Goal: Task Accomplishment & Management: Use online tool/utility

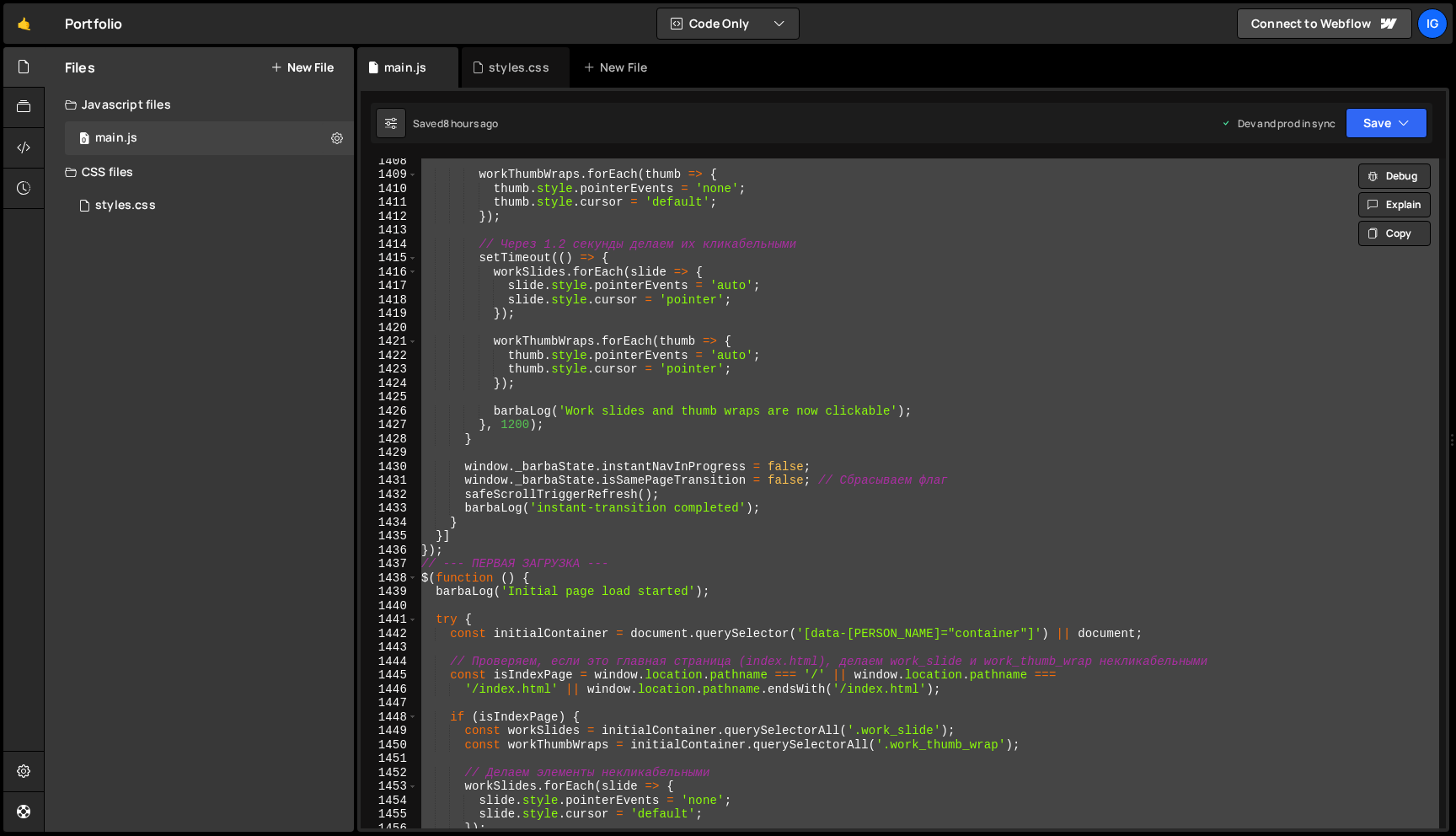
scroll to position [19586, 0]
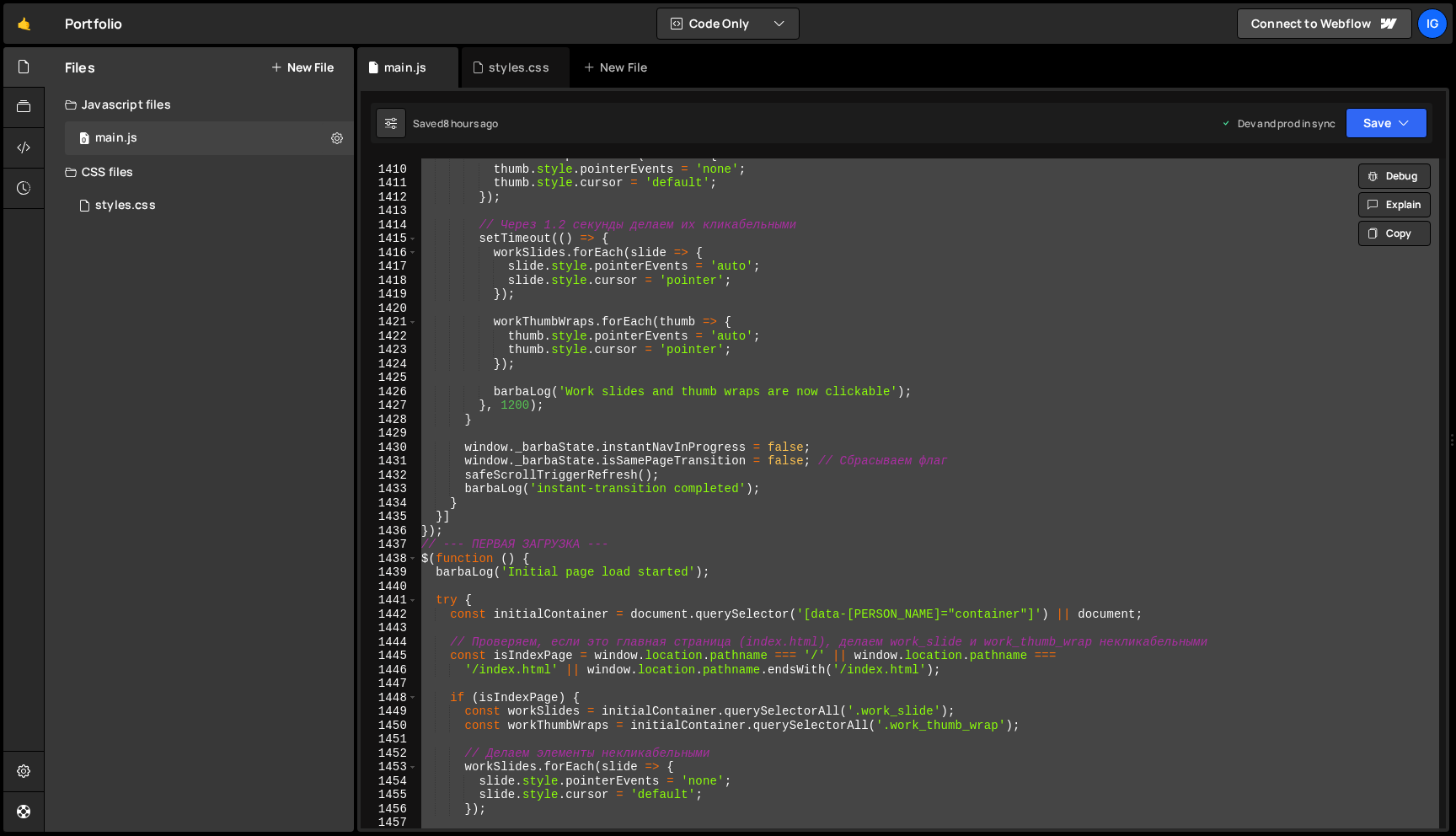
click at [834, 431] on div "workThumbWraps . forEach ( thumb => { thumb . style . pointerEvents = 'none' ; …" at bounding box center [929, 496] width 1022 height 698
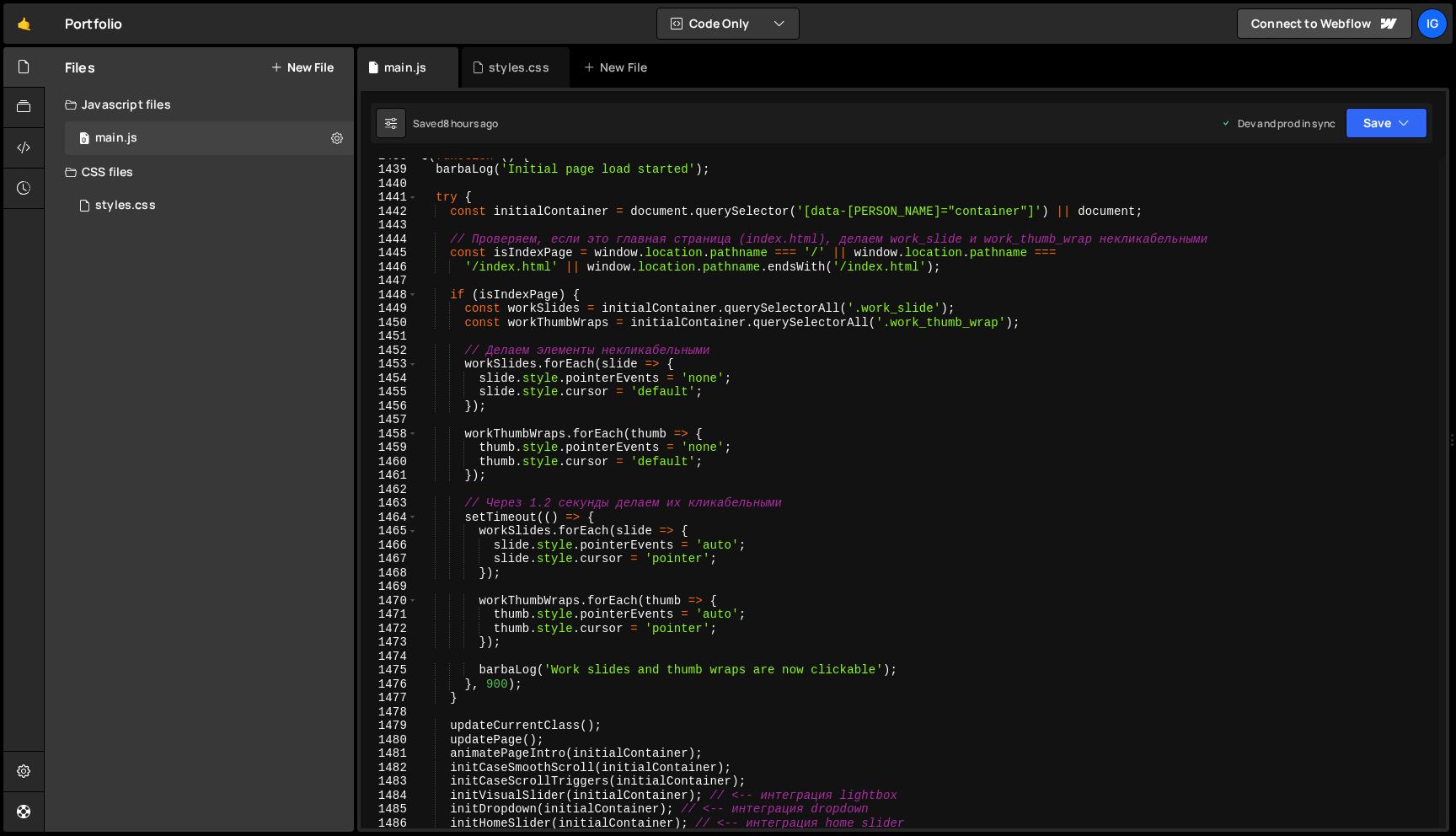
scroll to position [19932, 0]
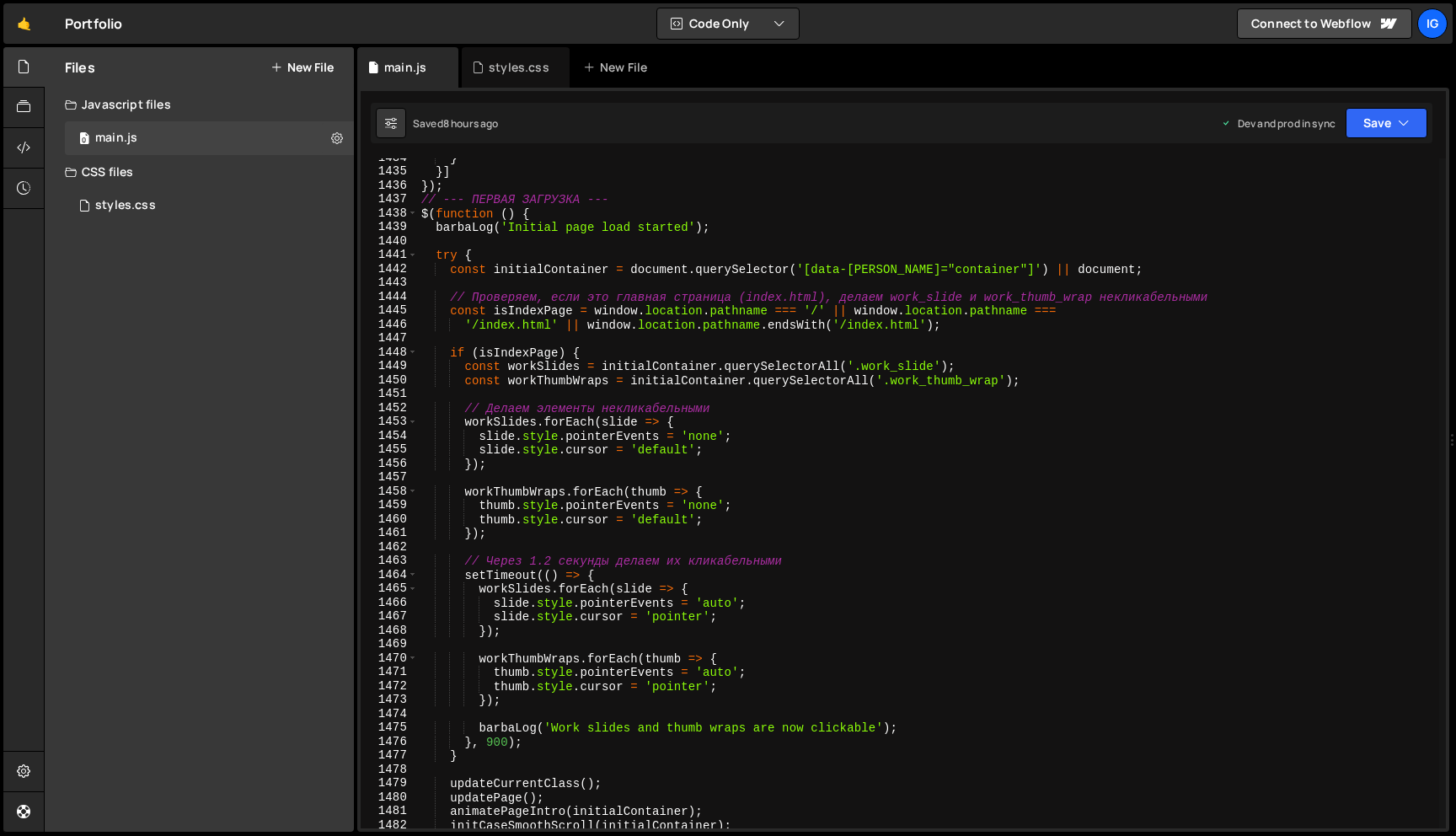
click at [553, 325] on div "} }] }) ; // --- ПЕРВАЯ ЗАГРУЗКА --- $ ( function ( ) { barbaLog ( 'Initial pag…" at bounding box center [929, 499] width 1022 height 698
click at [906, 327] on div "} }] }) ; // --- ПЕРВАЯ ЗАГРУЗКА --- $ ( function ( ) { barbaLog ( 'Initial pag…" at bounding box center [929, 499] width 1022 height 698
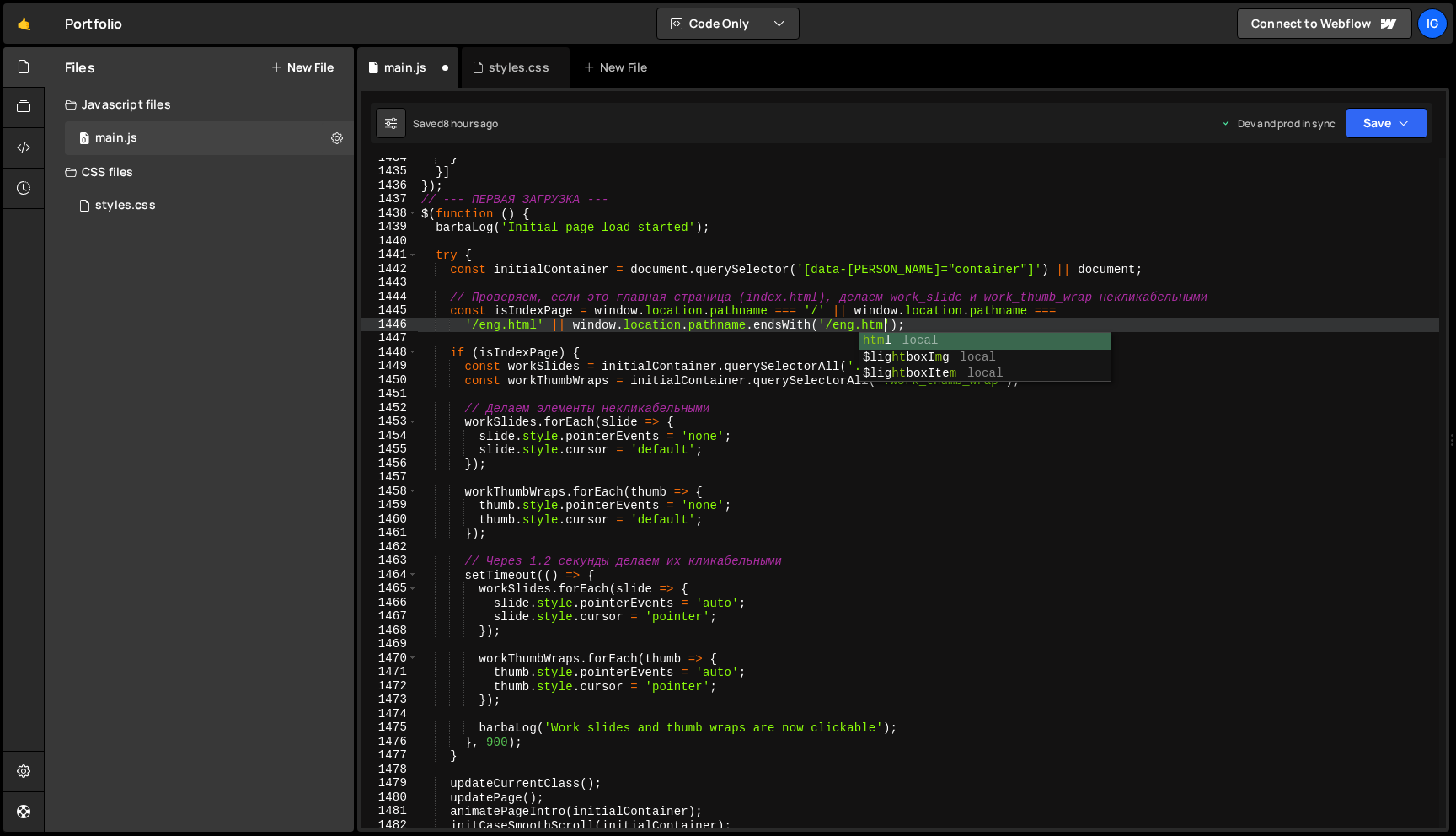
scroll to position [0, 32]
click at [1419, 114] on button "Save" at bounding box center [1386, 122] width 81 height 30
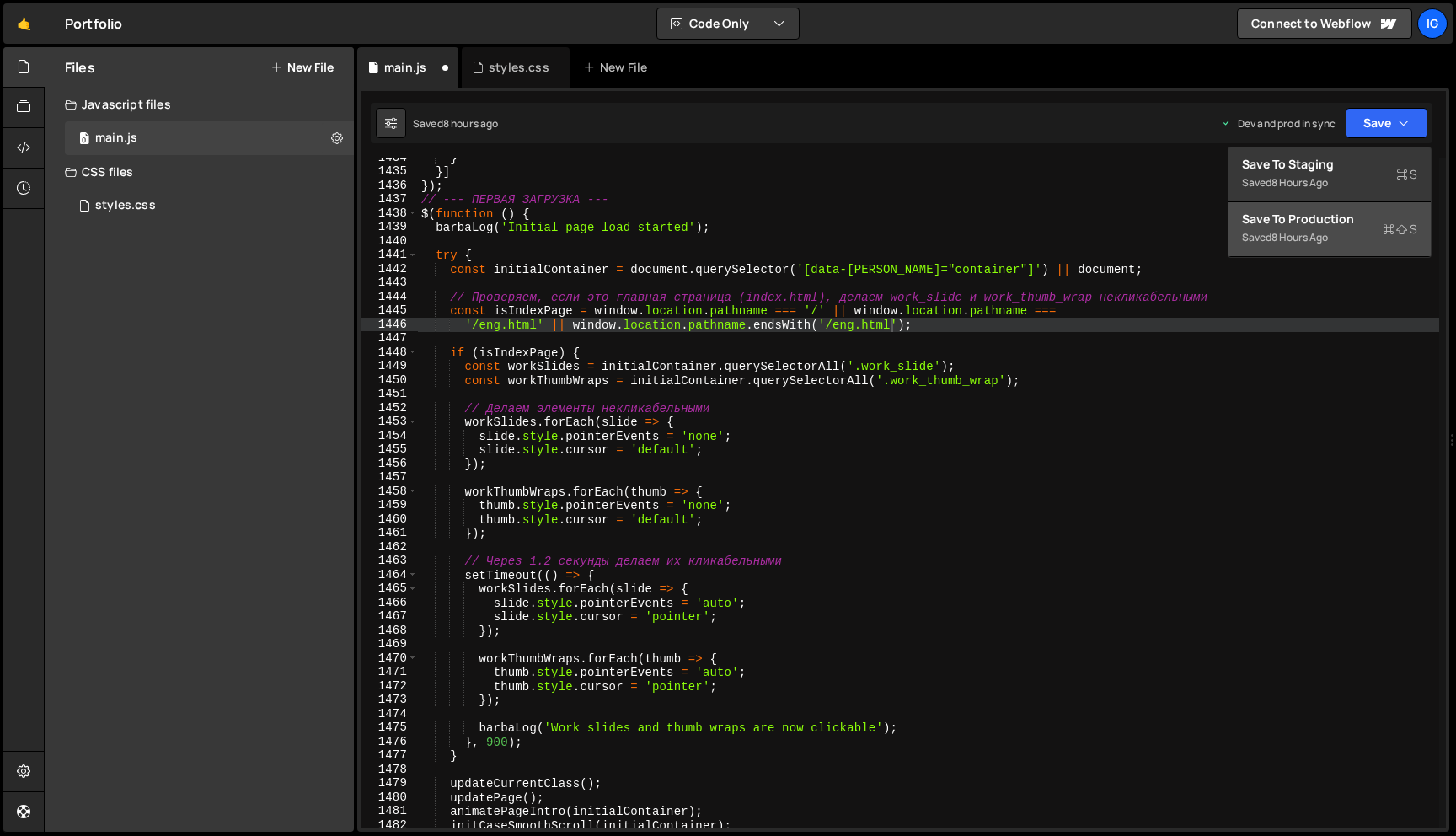
click at [1351, 243] on div "Saved 8 hours ago" at bounding box center [1329, 237] width 175 height 20
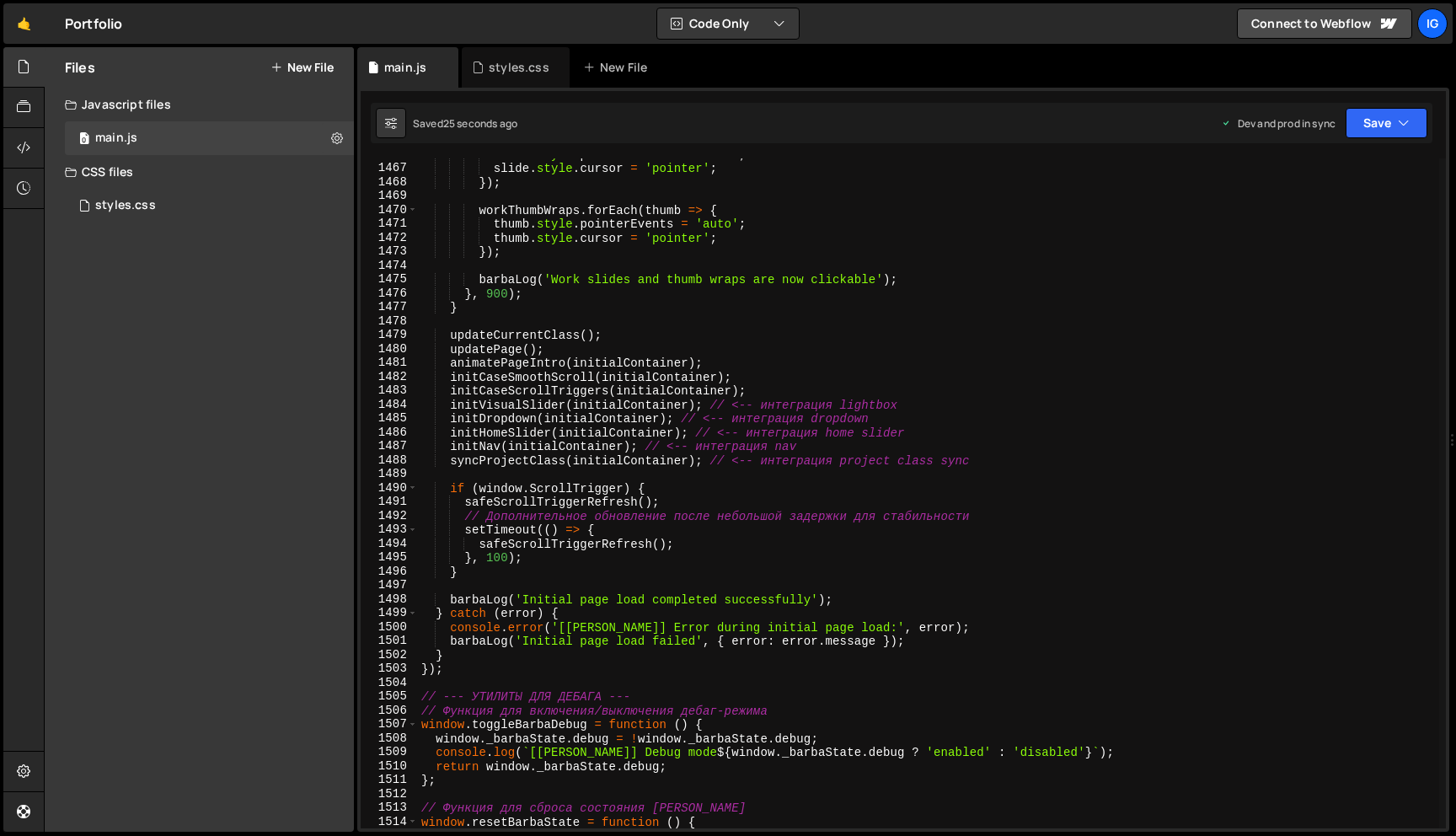
scroll to position [20381, 0]
click at [773, 438] on div "slide . style . pointerEvents = 'auto' ; slide . style . cursor = 'pointer' ; }…" at bounding box center [929, 494] width 1022 height 698
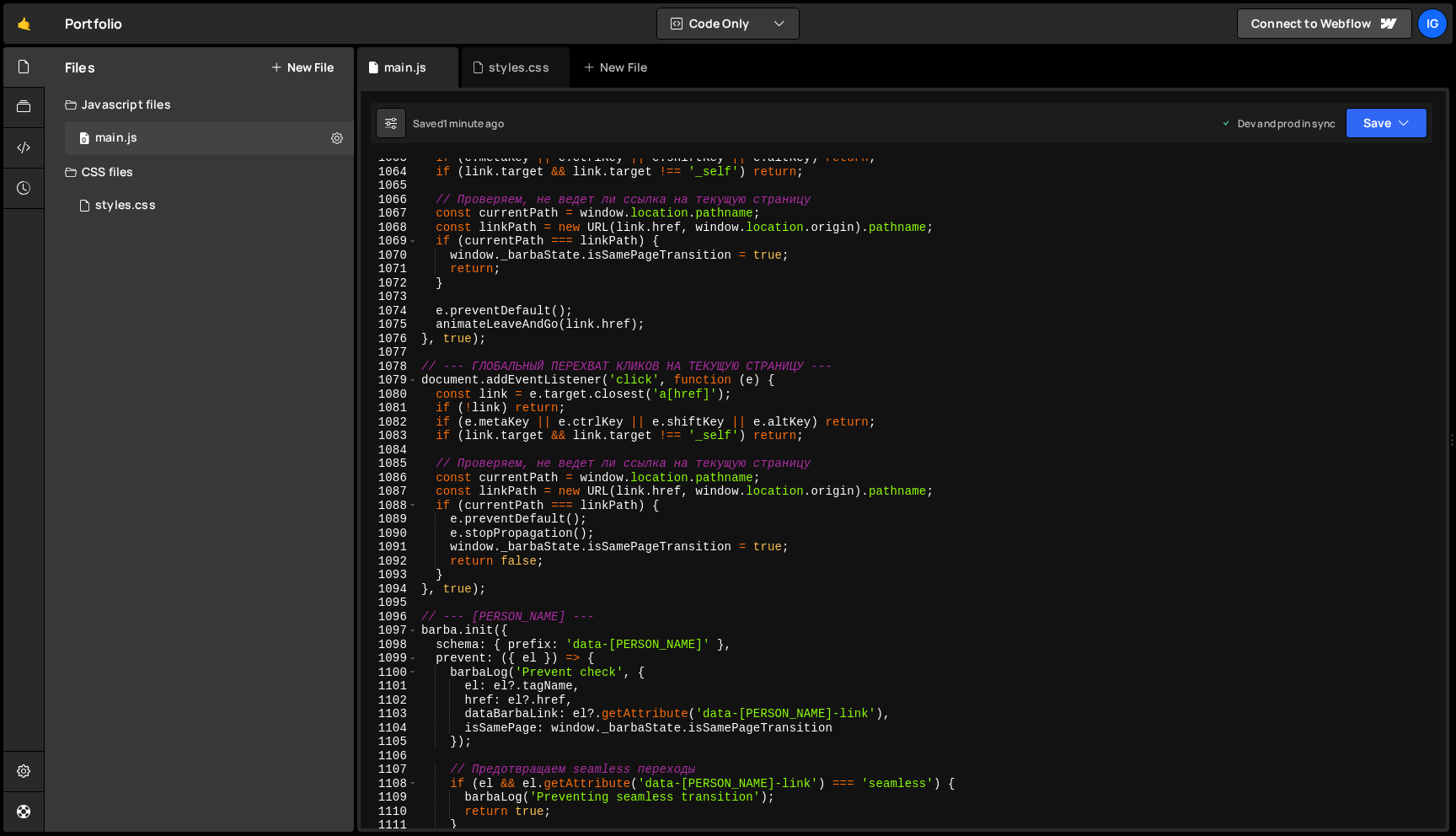
scroll to position [14753, 0]
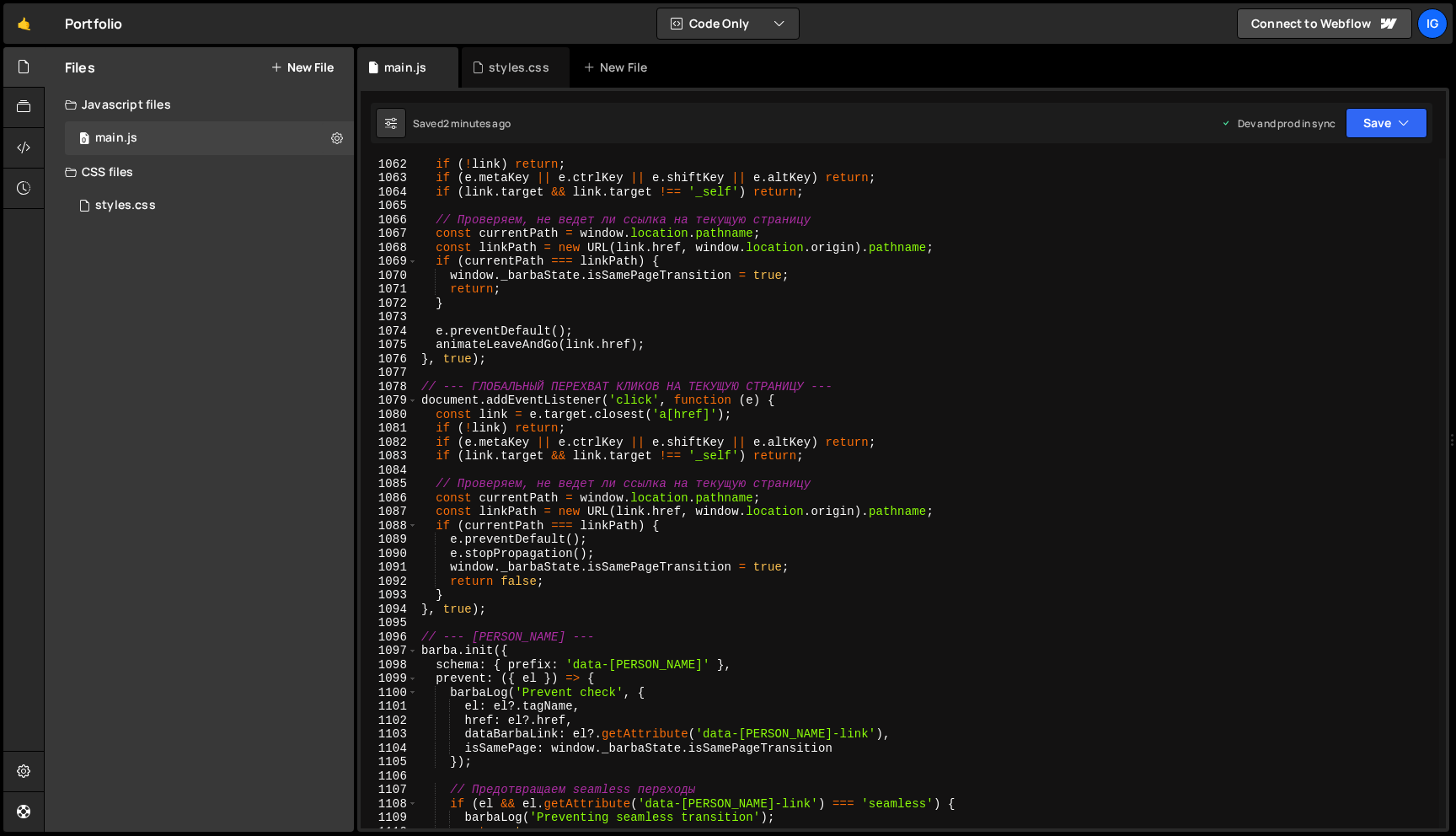
click at [737, 182] on div "if ( ! link ) return ; if ( e . metaKey || e . ctrlKey || e . shiftKey || e . a…" at bounding box center [929, 505] width 1022 height 698
type textarea "}"
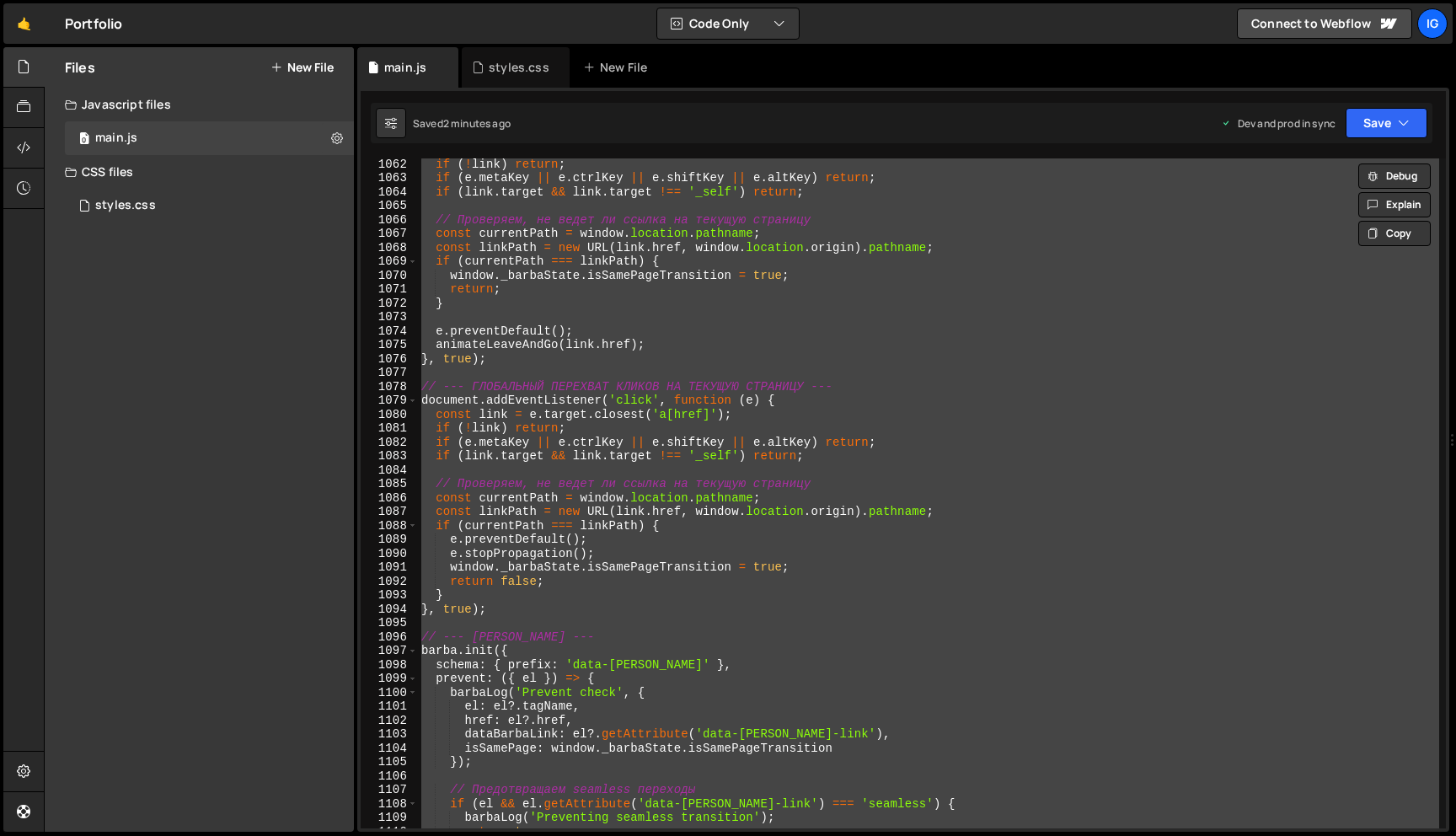
scroll to position [0, 0]
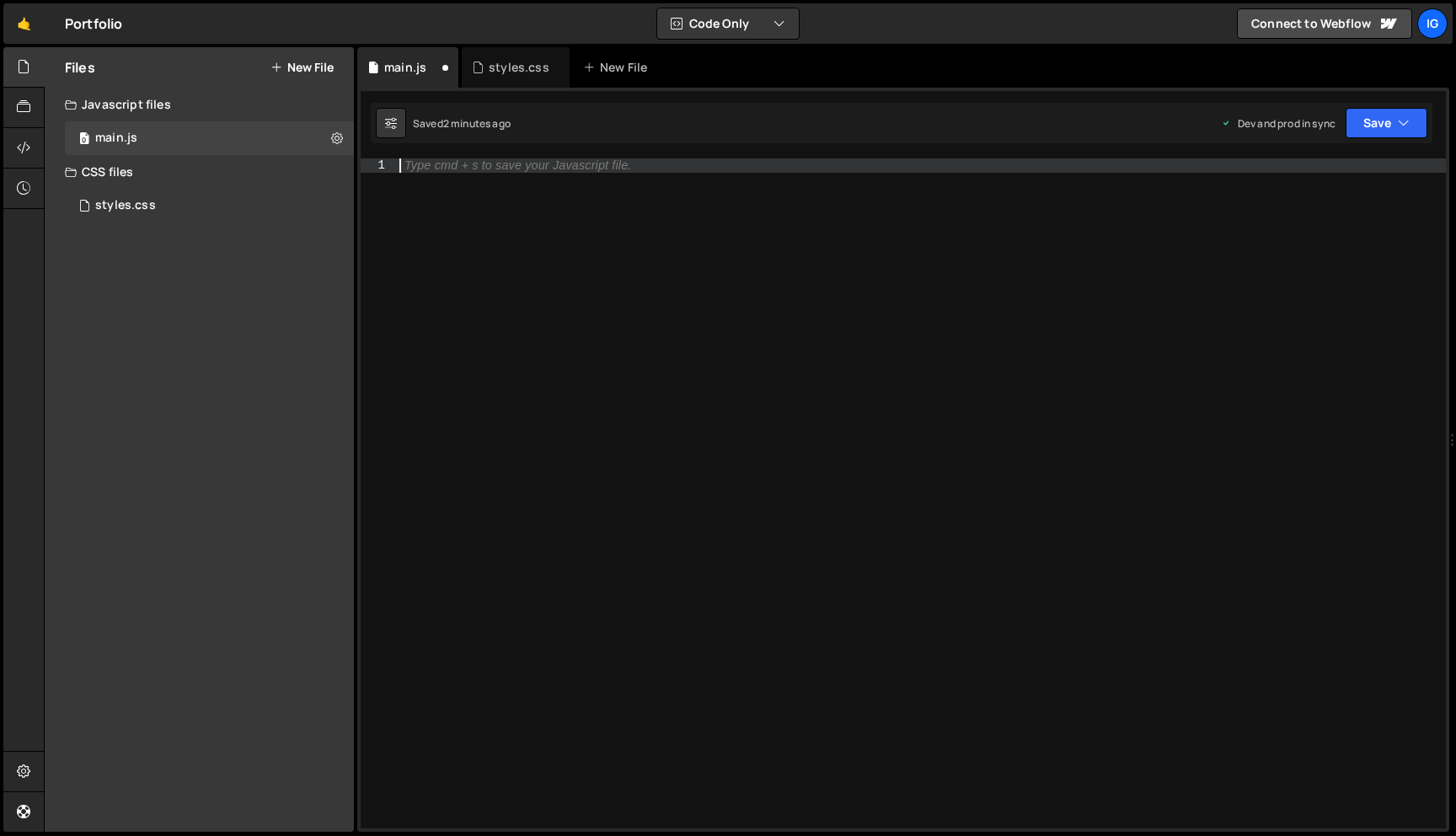
paste textarea
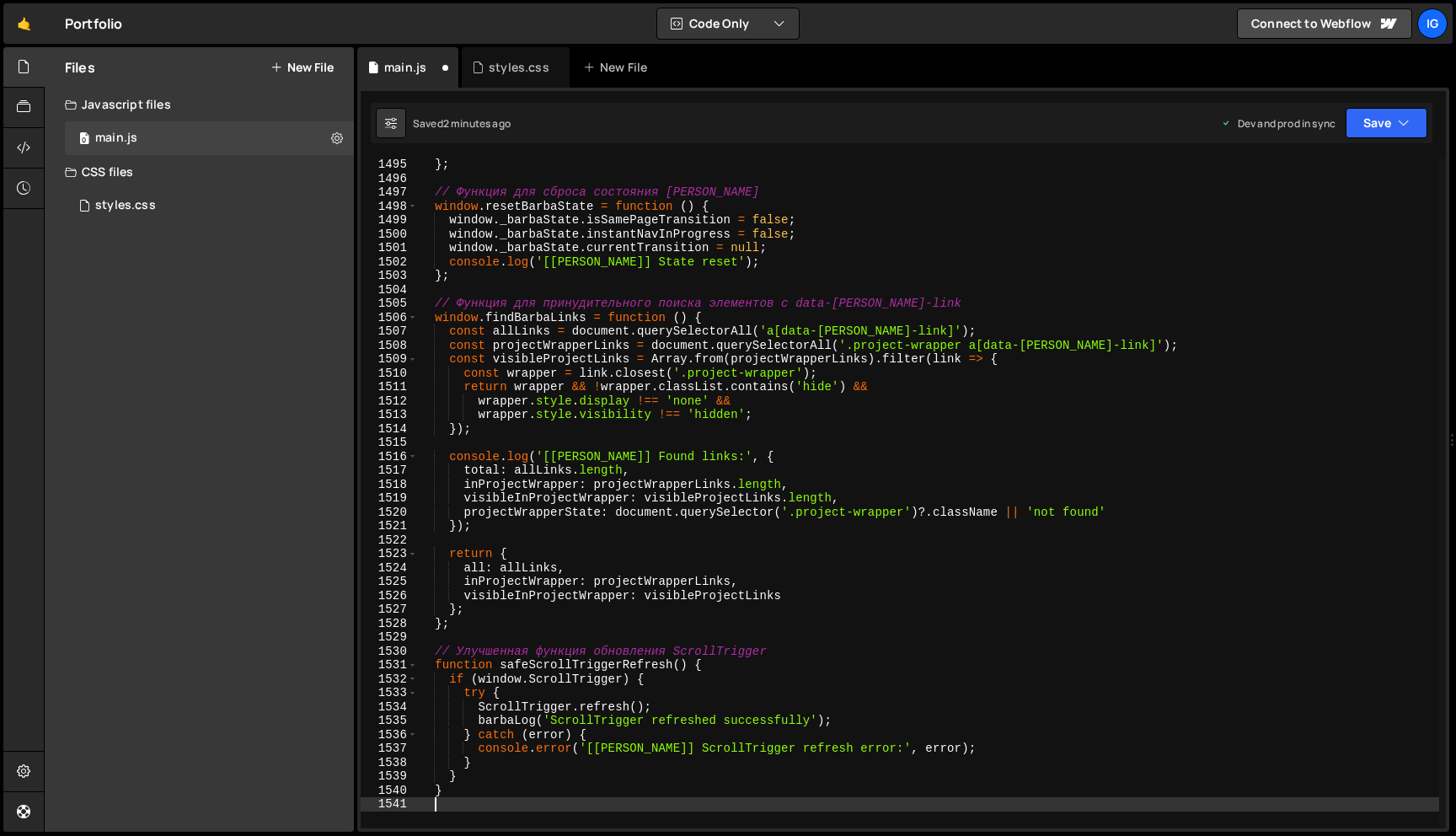
scroll to position [20773, 0]
click at [1413, 105] on div "Saved 2 minutes ago Dev and prod in sync Upgrade to Edit Save Save to Staging S…" at bounding box center [901, 123] width 1061 height 41
click at [1407, 114] on button "Save" at bounding box center [1386, 122] width 81 height 30
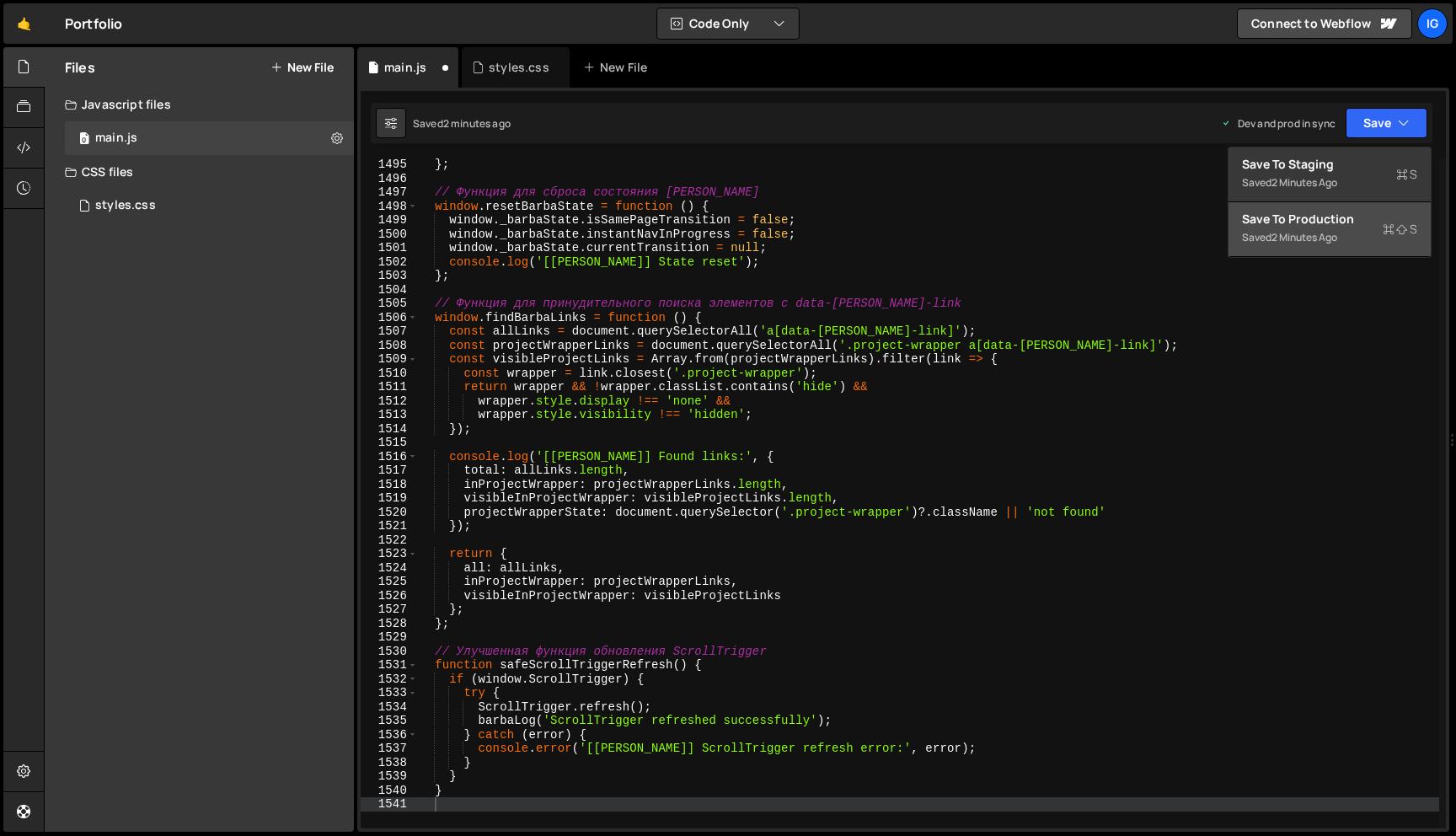
click at [1325, 234] on div "2 minutes ago" at bounding box center [1304, 237] width 66 height 15
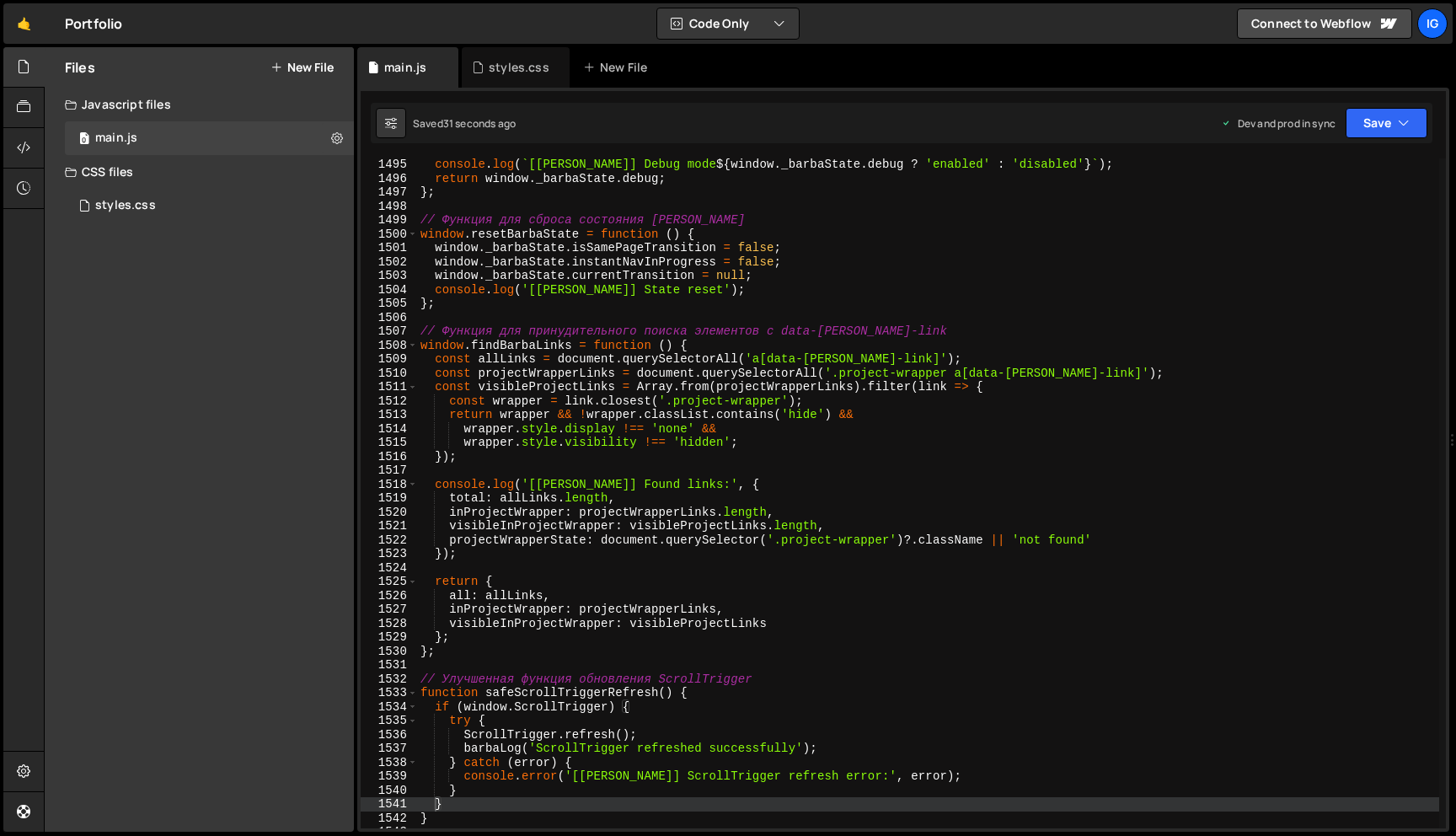
click at [813, 357] on div "console . log ( ` [[PERSON_NAME]] Debug mode ${ window . _barbaState . debug ? …" at bounding box center [928, 506] width 1022 height 698
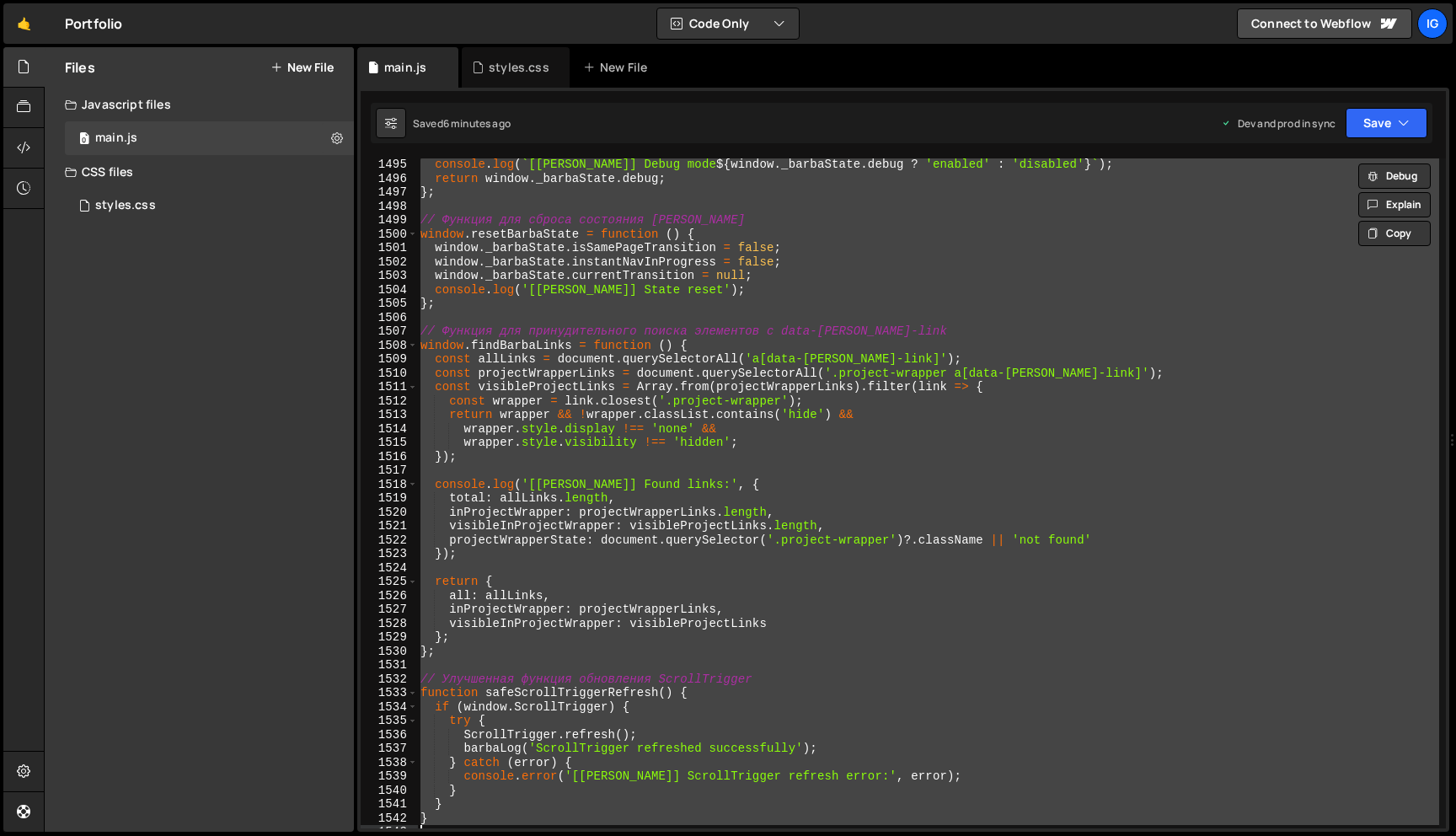
click at [656, 224] on div "console . log ( ` [[PERSON_NAME]] Debug mode ${ window . _barbaState . debug ? …" at bounding box center [928, 493] width 1022 height 670
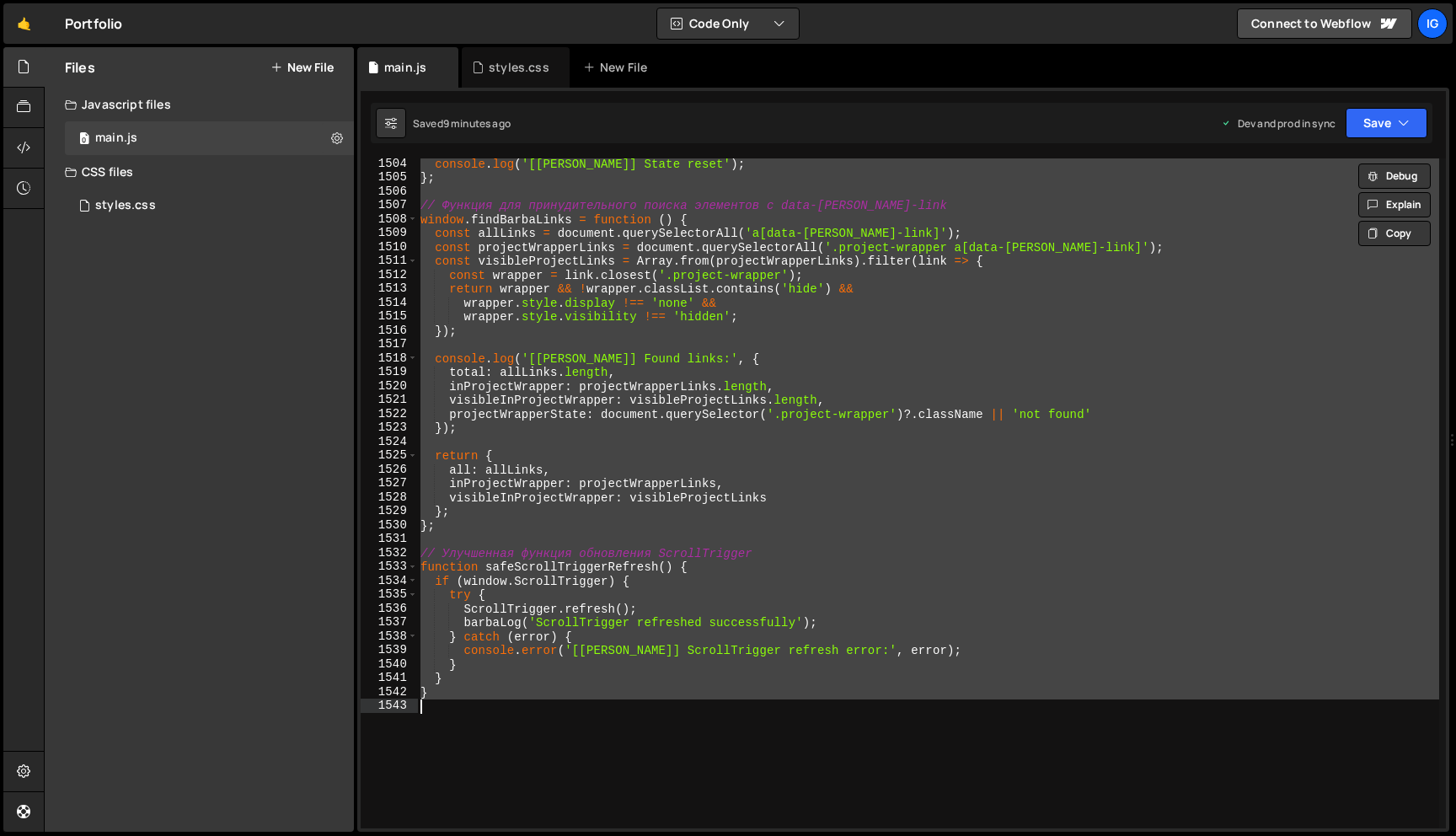
scroll to position [20899, 0]
click at [826, 364] on div "console . log ( '[[PERSON_NAME]] State reset' ) ; } ; // Функция для принудител…" at bounding box center [928, 493] width 1022 height 670
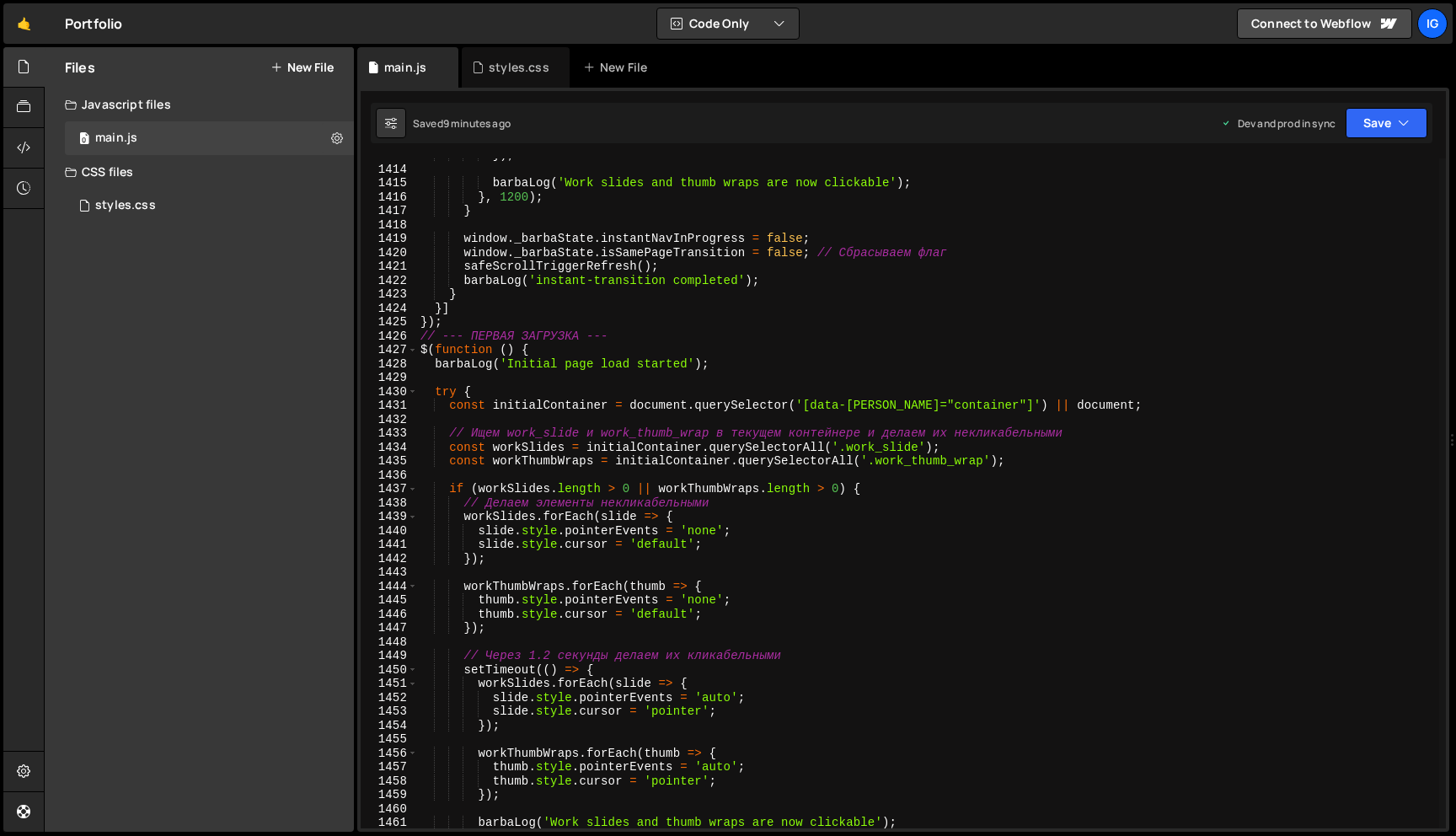
scroll to position [19638, 0]
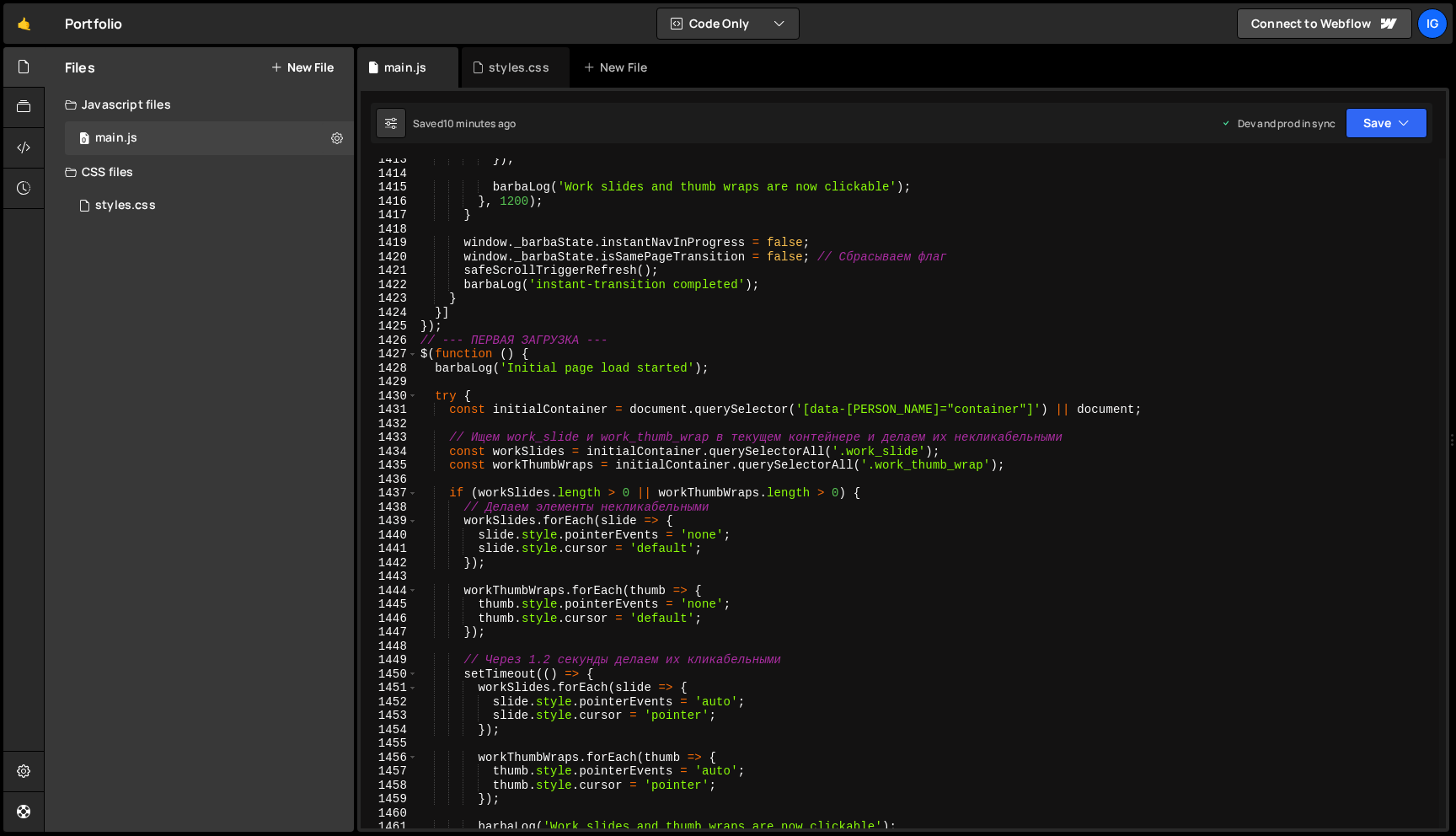
type textarea "}"
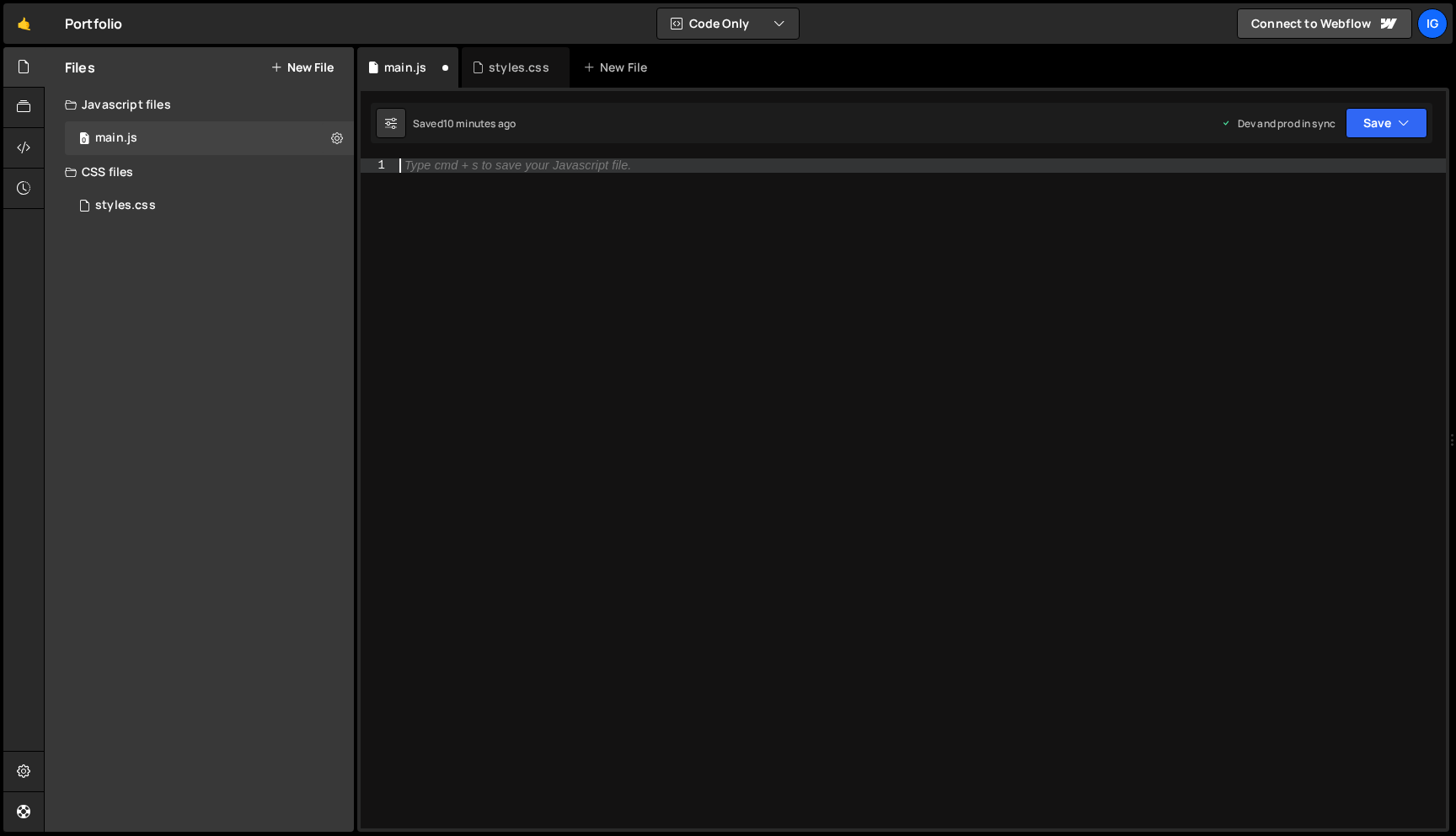
paste textarea
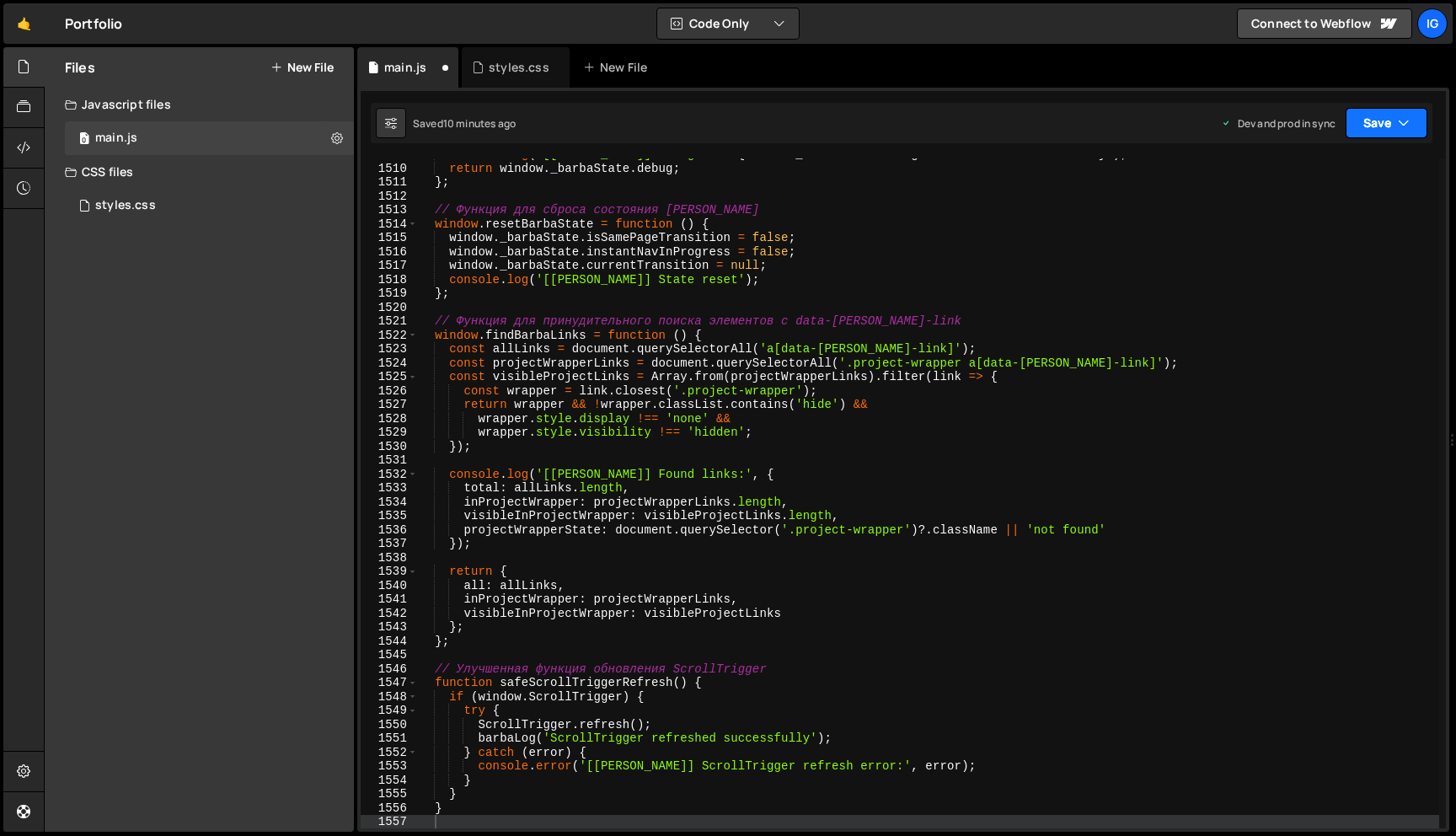
click at [1354, 136] on button "Save" at bounding box center [1386, 122] width 81 height 30
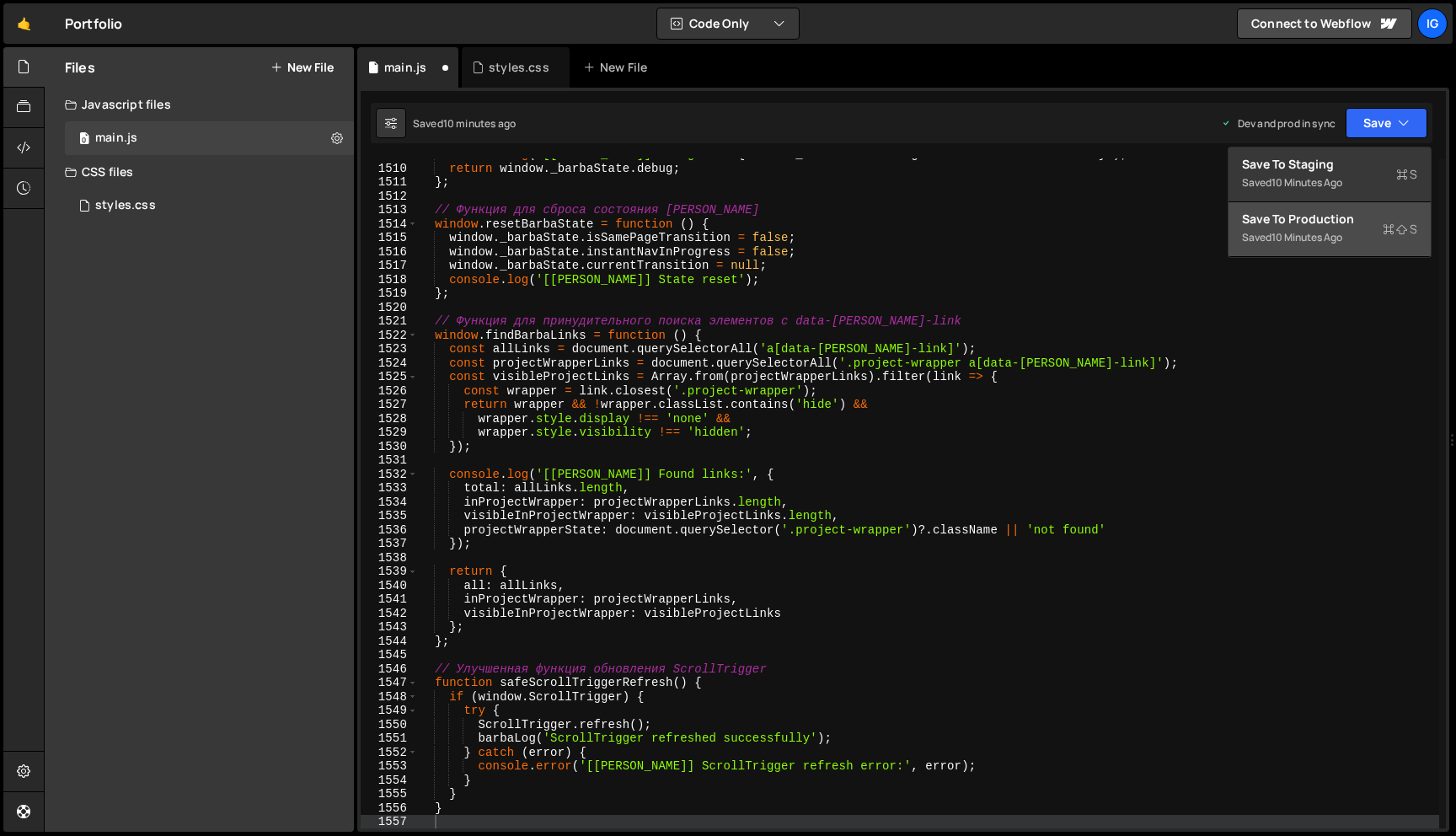
click at [1334, 228] on div "Saved 10 minutes ago" at bounding box center [1329, 237] width 175 height 20
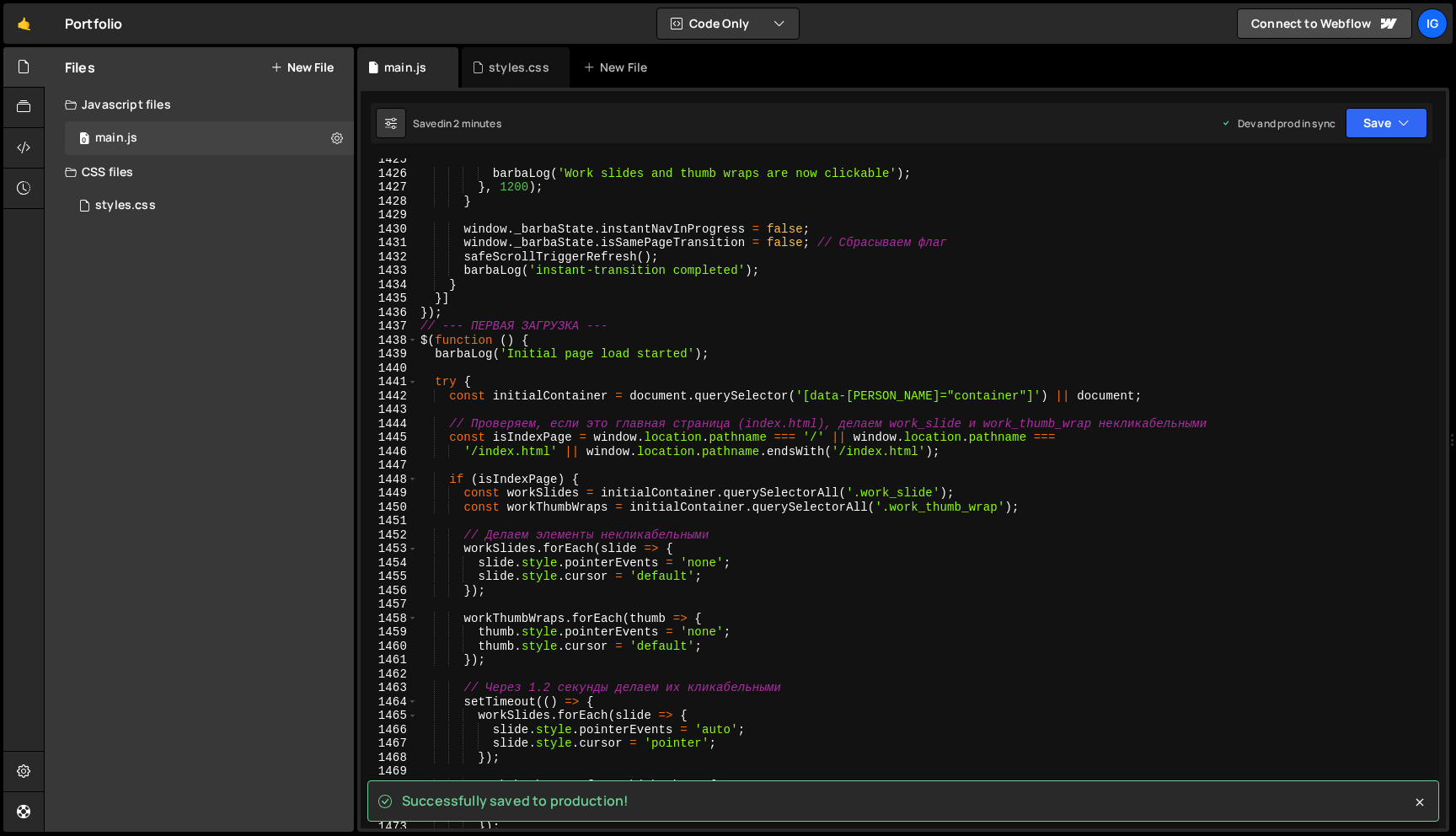
scroll to position [19804, 0]
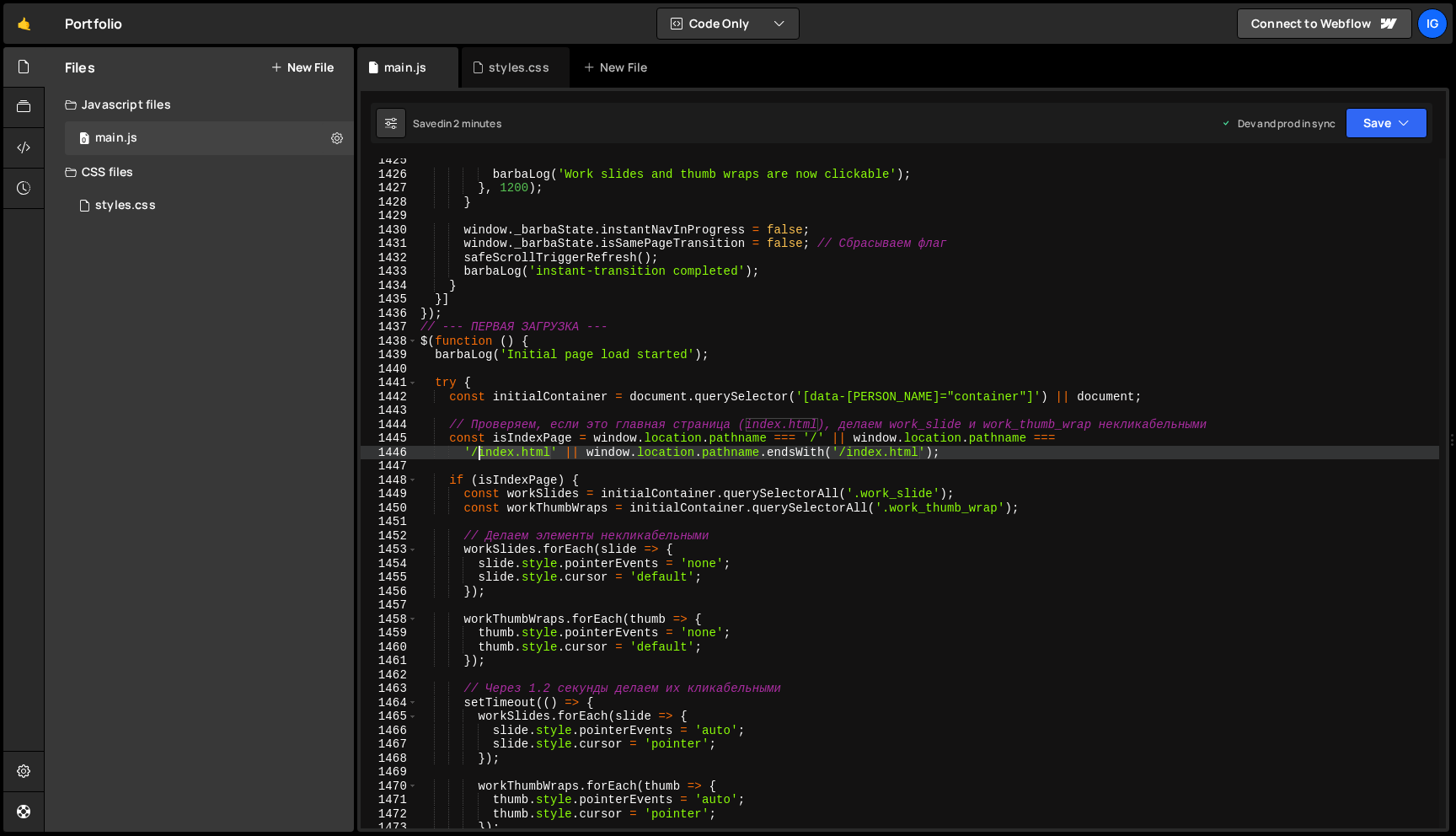
drag, startPoint x: 551, startPoint y: 452, endPoint x: 478, endPoint y: 452, distance: 73.0
click at [478, 452] on div "barbaLog ( 'Work slides and thumb wraps are now clickable' ) ; } , 1200 ) ; } w…" at bounding box center [928, 502] width 1022 height 698
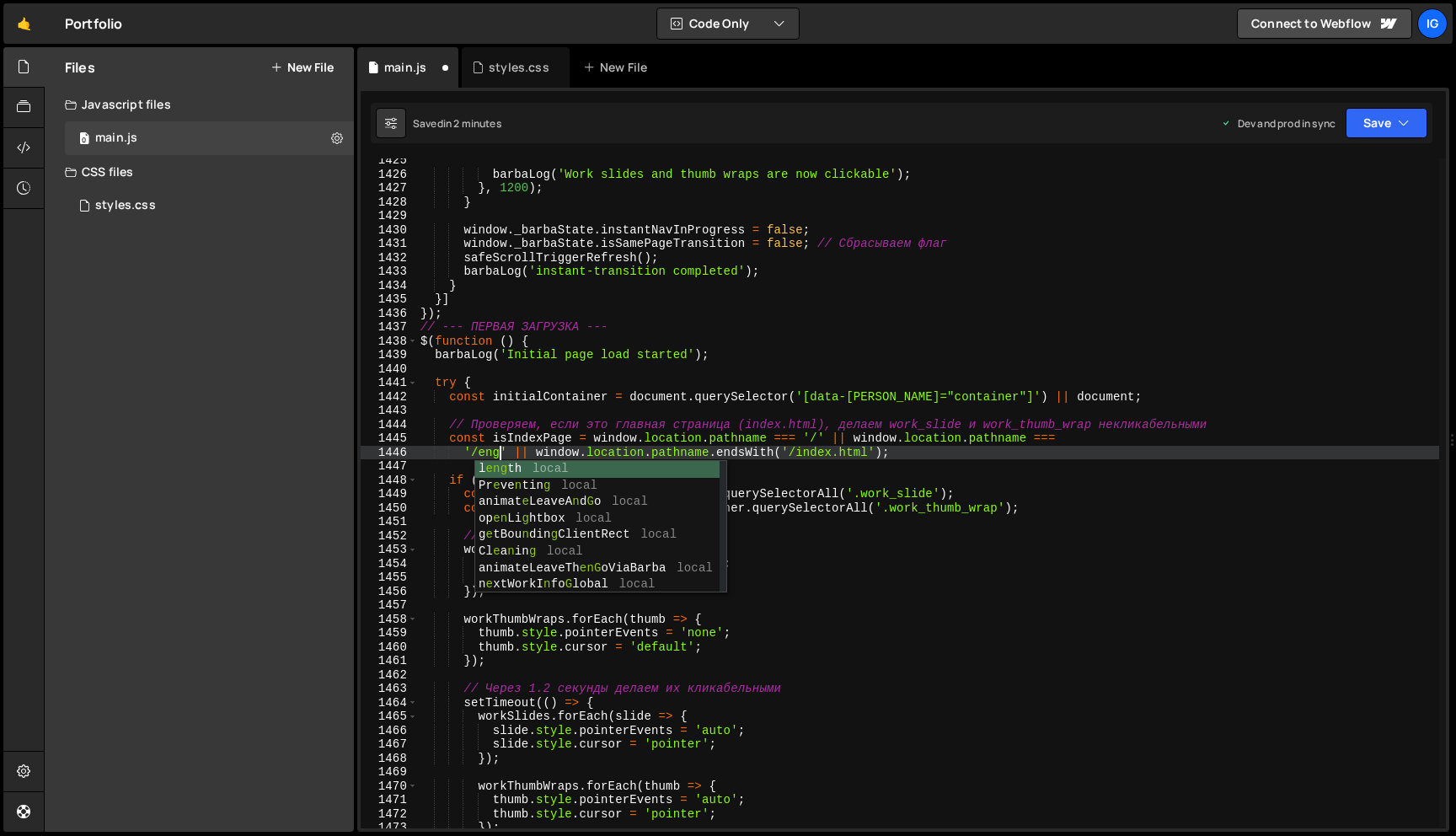
scroll to position [0, 5]
click at [854, 449] on div "barbaLog ( 'Work slides and thumb wraps are now clickable' ) ; } , 1200 ) ; } w…" at bounding box center [928, 502] width 1022 height 698
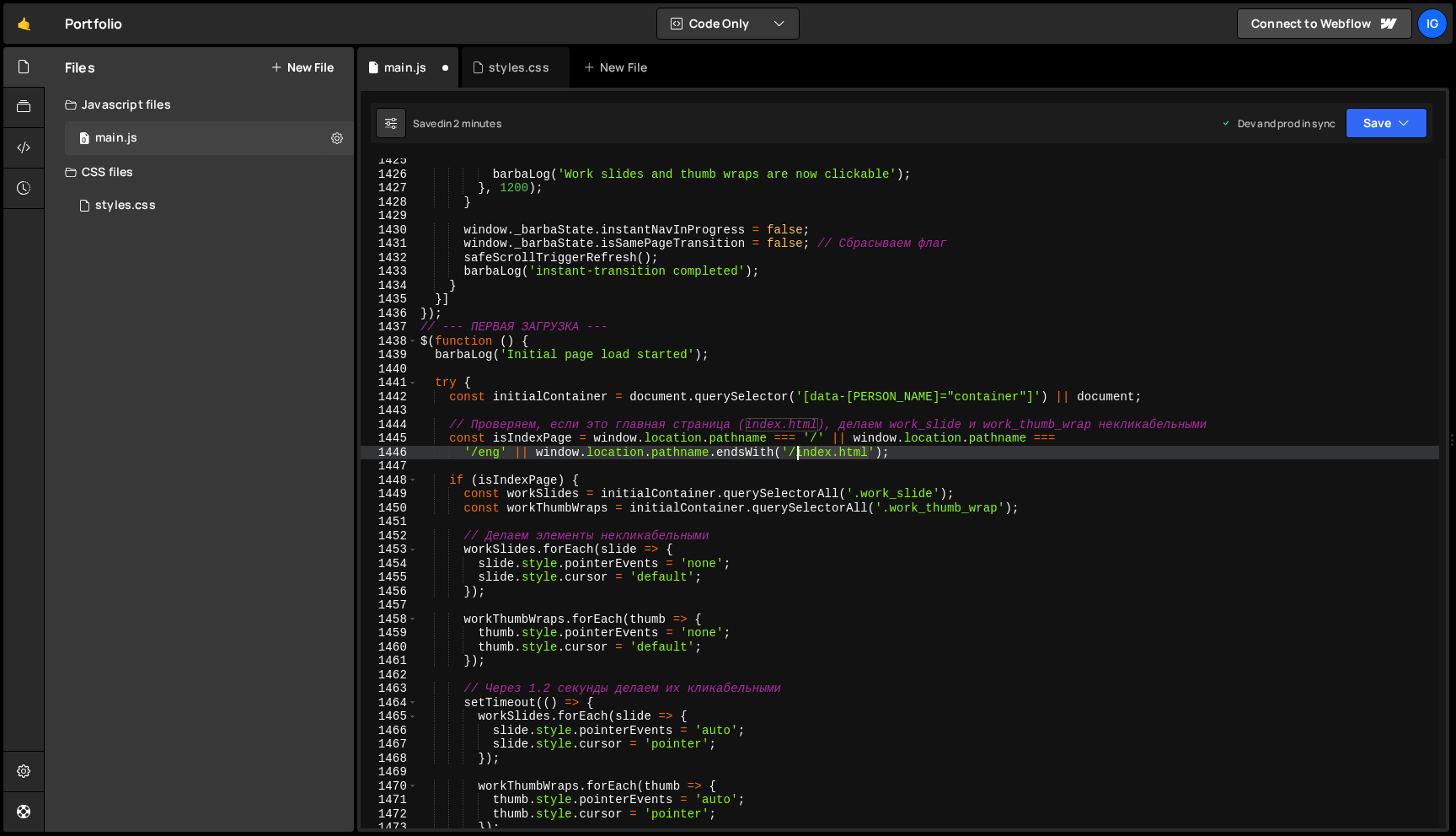
drag, startPoint x: 871, startPoint y: 451, endPoint x: 796, endPoint y: 452, distance: 75.0
click at [796, 452] on div "barbaLog ( 'Work slides and thumb wraps are now clickable' ) ; } , 1200 ) ; } w…" at bounding box center [928, 502] width 1022 height 698
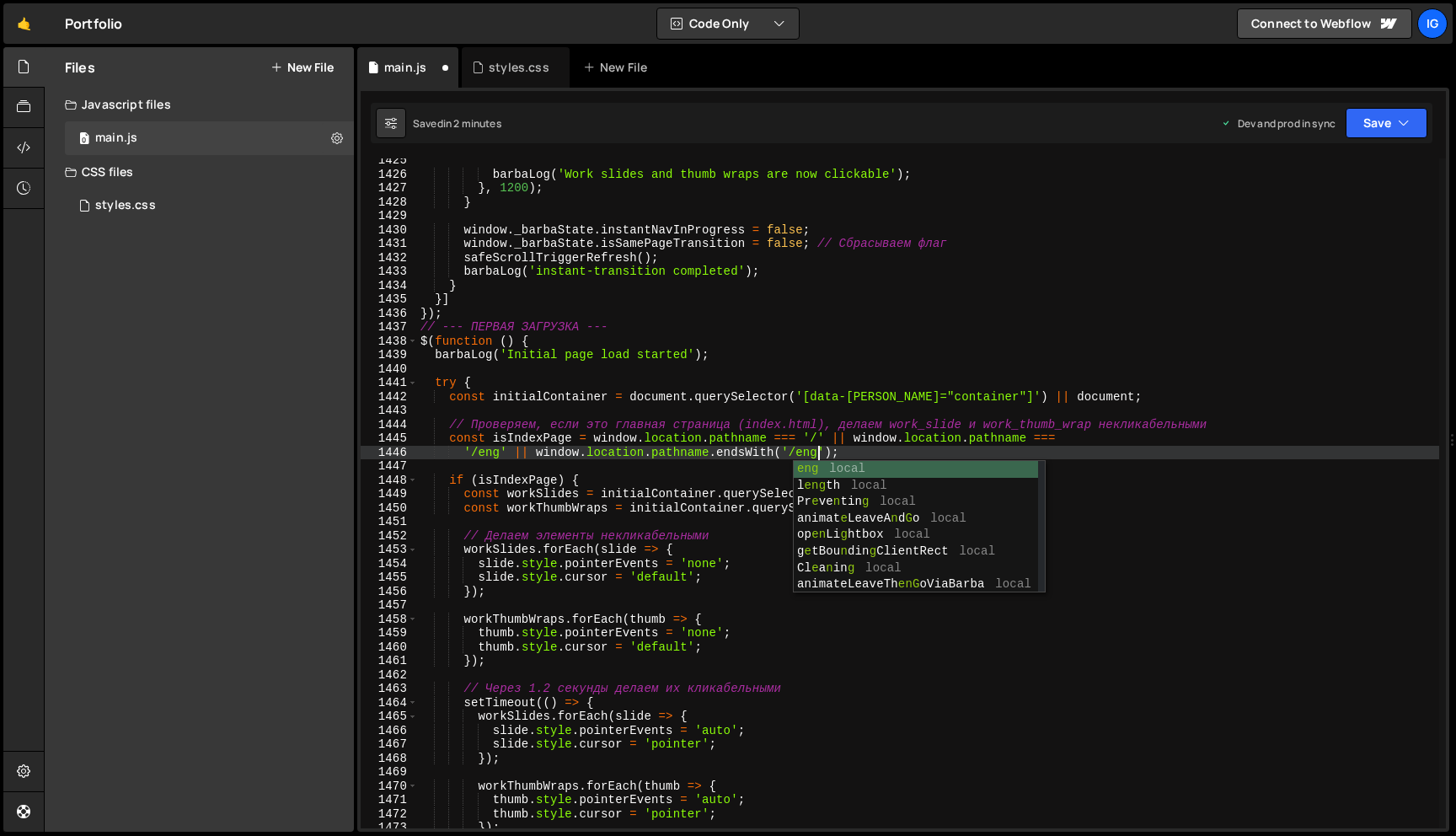
scroll to position [0, 27]
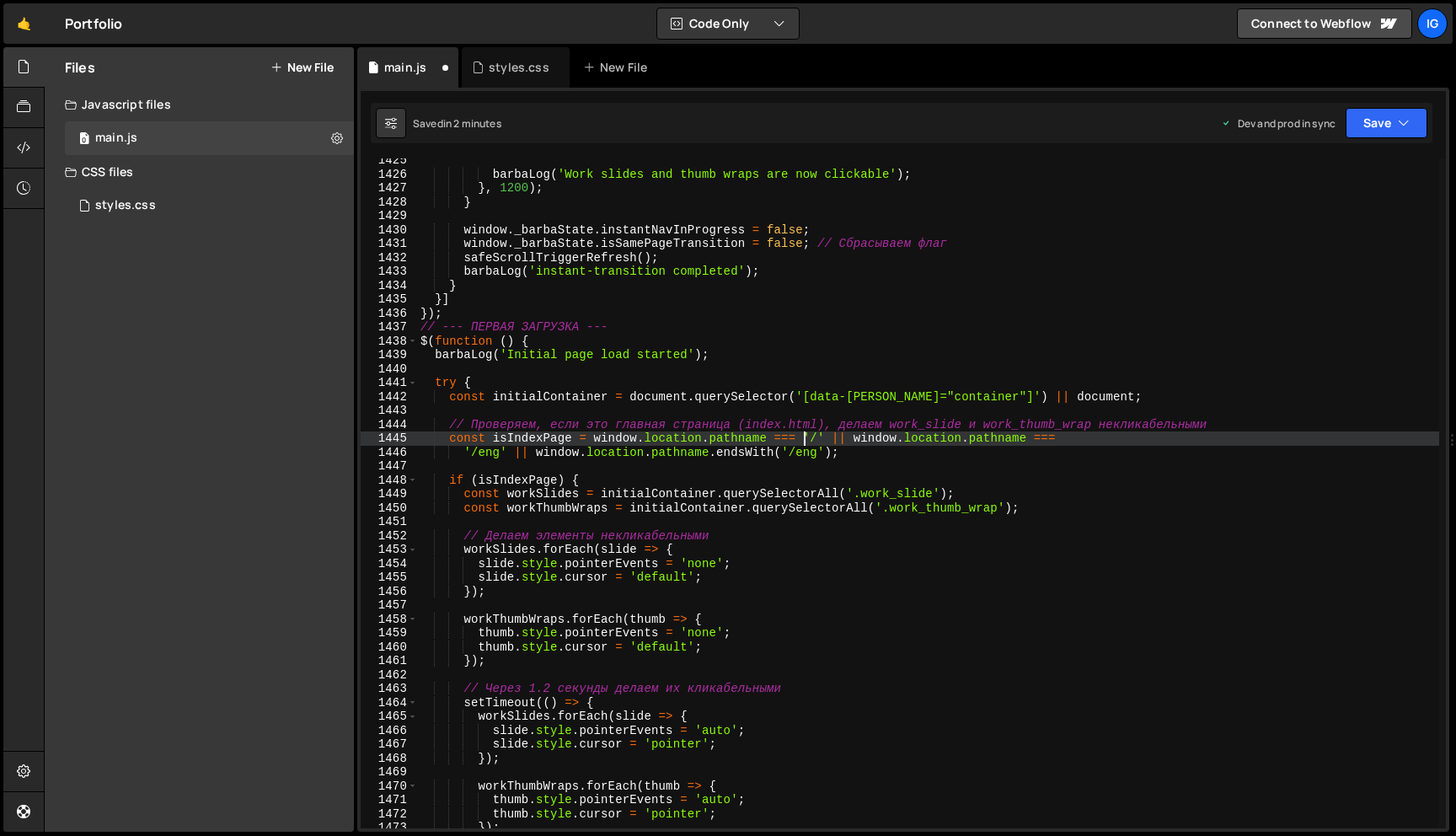
click at [807, 444] on div "barbaLog ( 'Work slides and thumb wraps are now clickable' ) ; } , 1200 ) ; } w…" at bounding box center [928, 502] width 1022 height 698
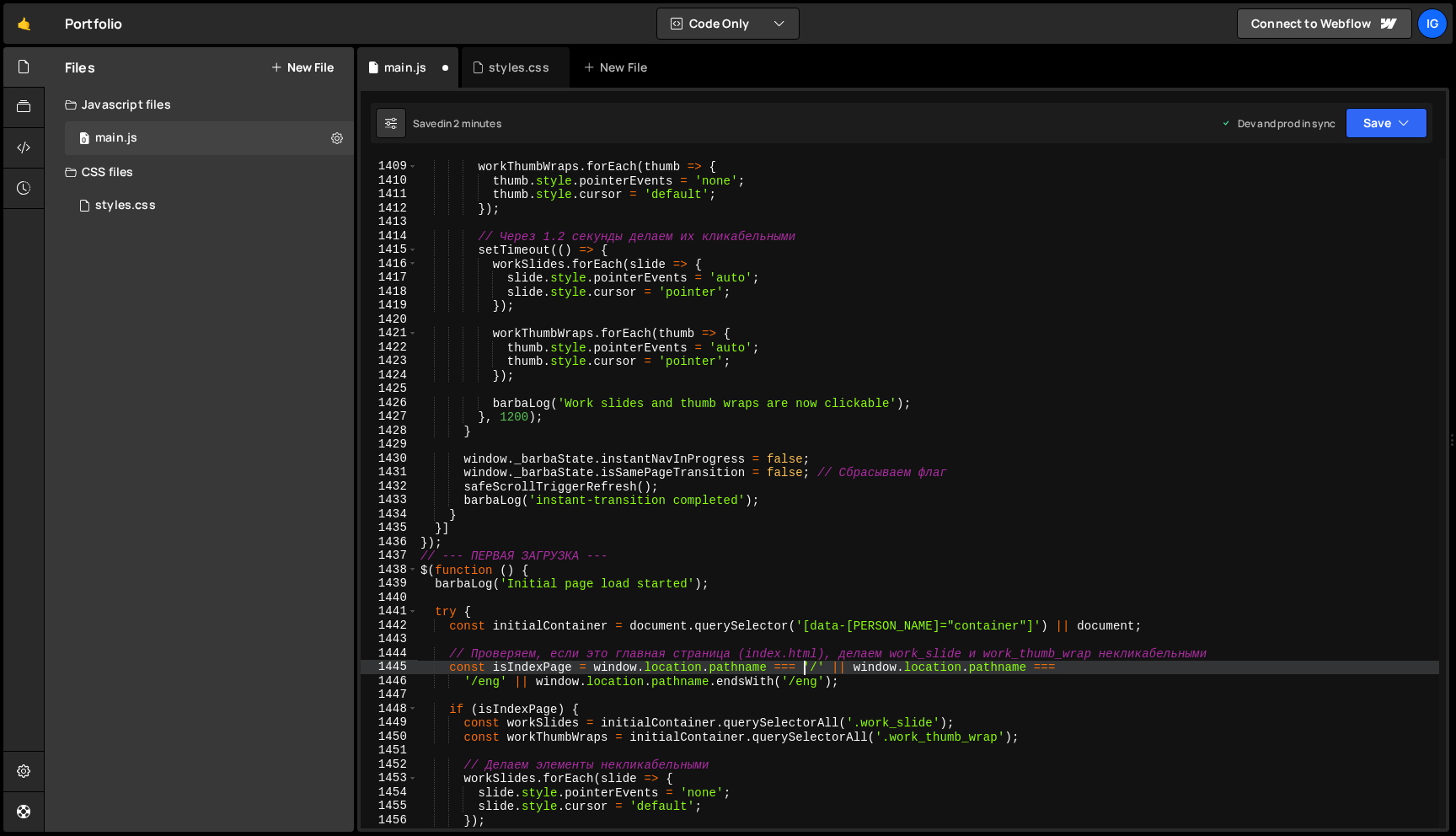
scroll to position [19575, 0]
click at [822, 685] on div "workThumbWraps . forEach ( thumb => { thumb . style . pointerEvents = 'none' ; …" at bounding box center [928, 494] width 1022 height 698
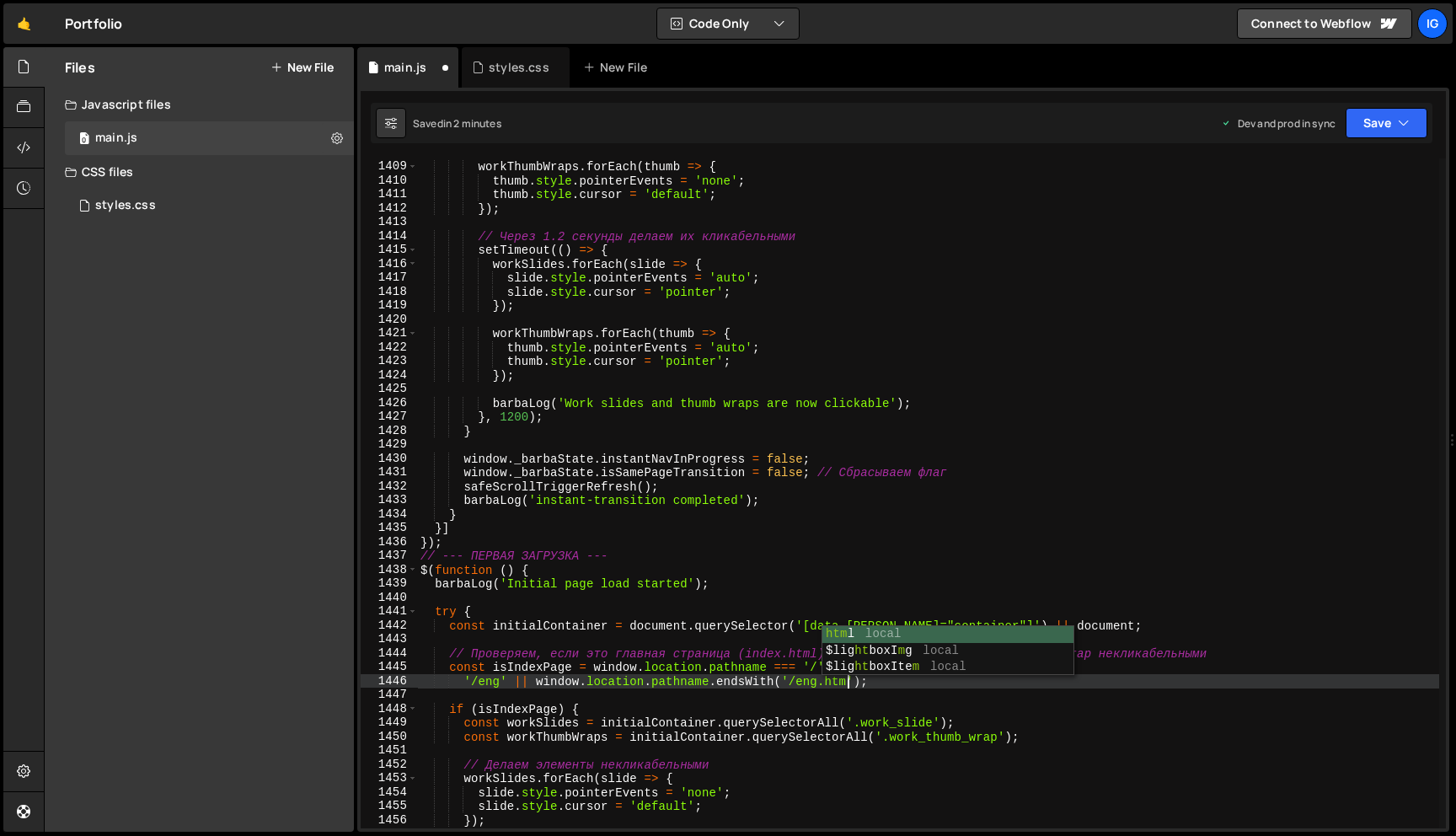
scroll to position [0, 29]
click at [503, 683] on div "workThumbWraps . forEach ( thumb => { thumb . style . pointerEvents = 'none' ; …" at bounding box center [928, 494] width 1022 height 698
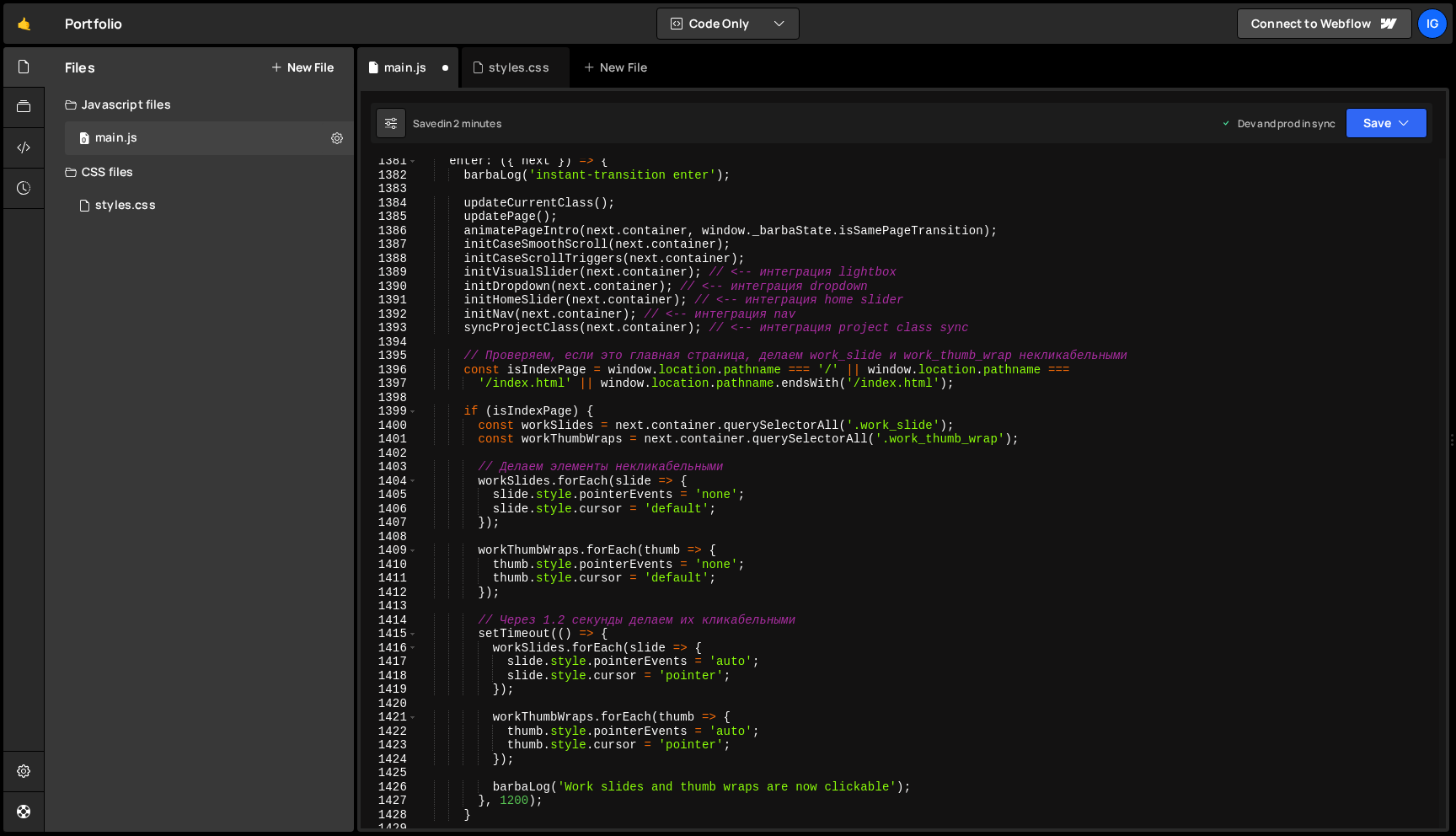
scroll to position [19190, 0]
click at [530, 385] on div "enter : ({ next }) => { barbaLog ( 'instant-transition enter' ) ; updateCurrent…" at bounding box center [928, 502] width 1022 height 698
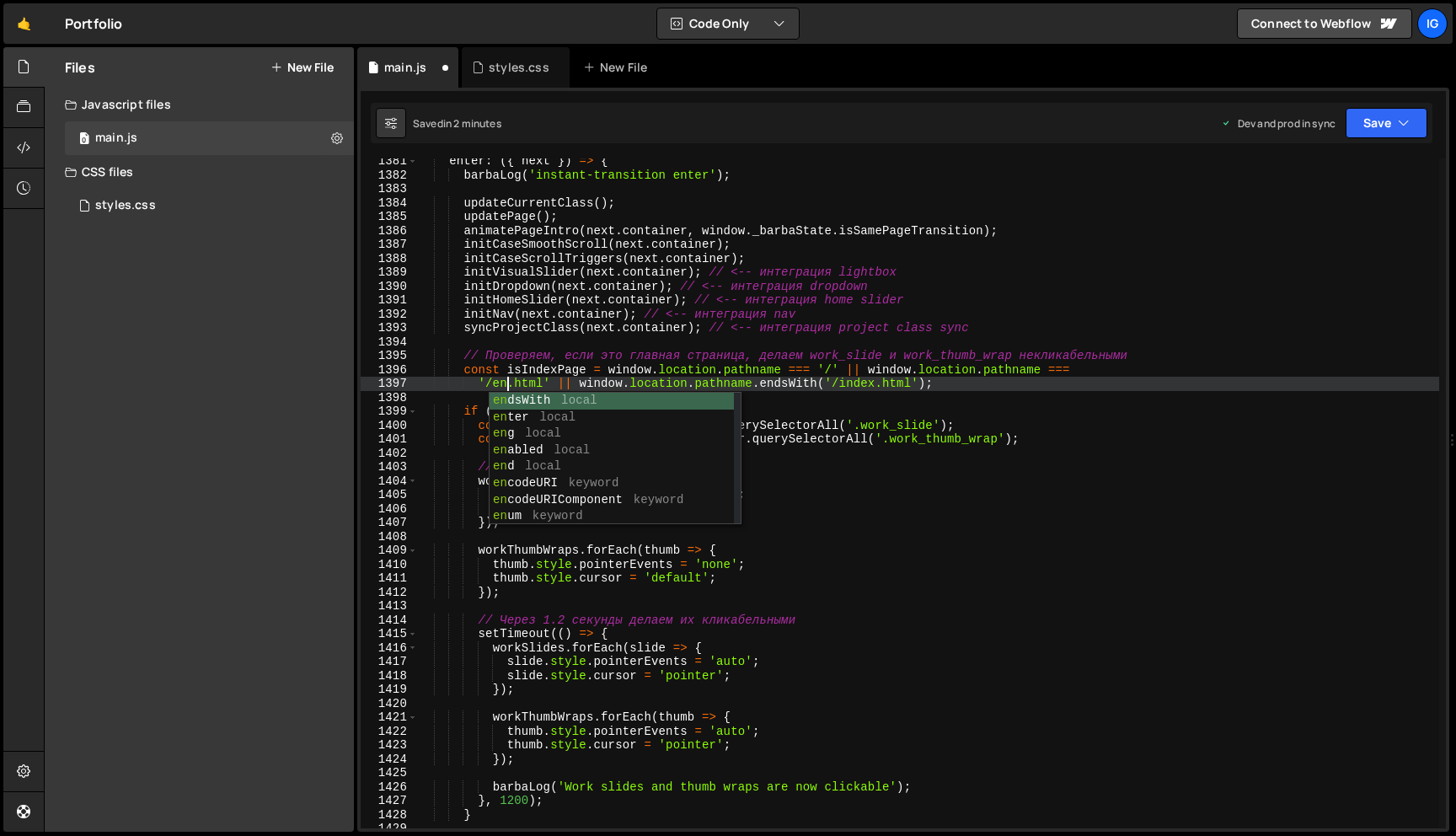
scroll to position [0, 6]
click at [884, 383] on div "enter : ({ next }) => { barbaLog ( 'instant-transition enter' ) ; updateCurrent…" at bounding box center [928, 502] width 1022 height 698
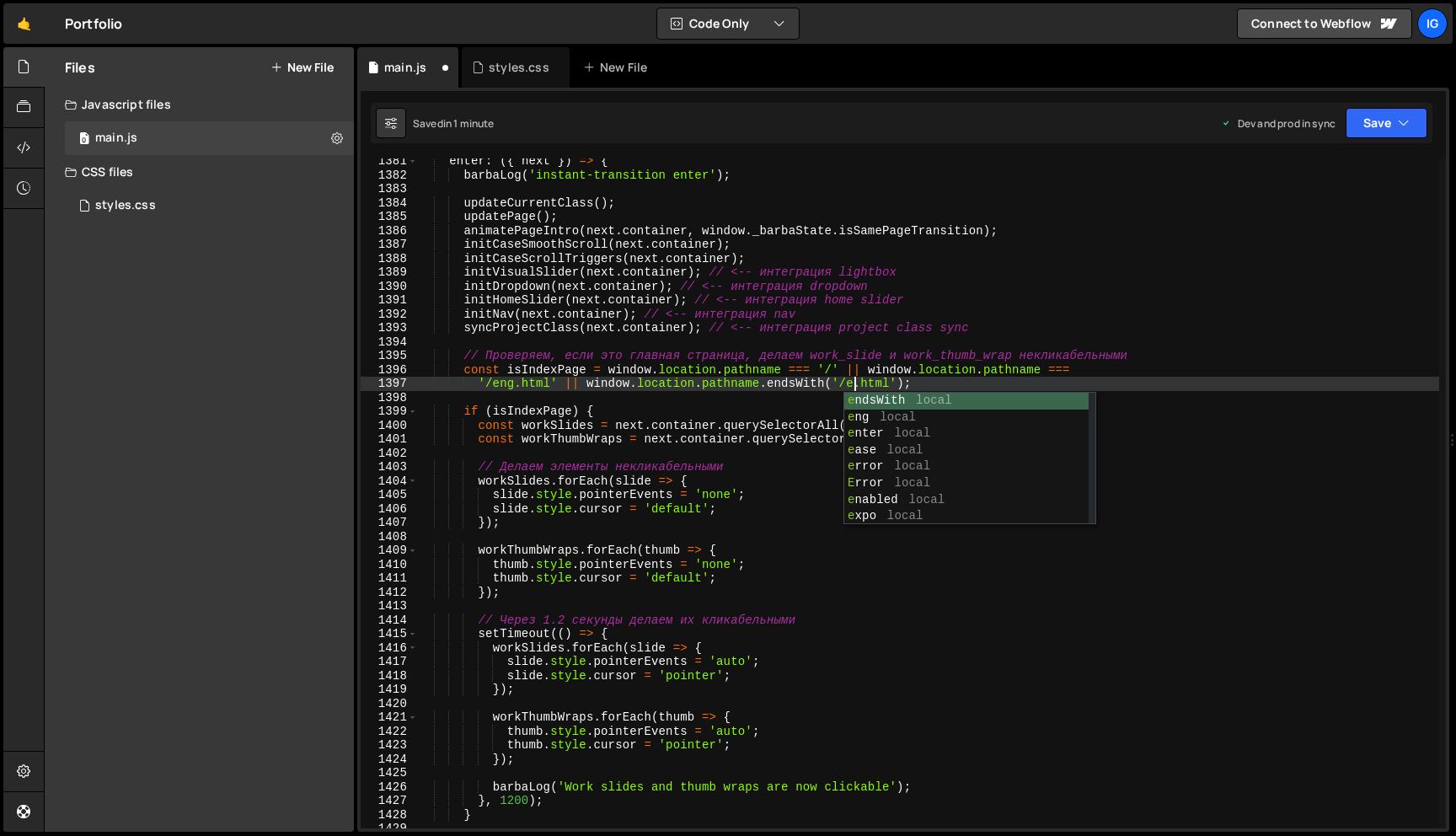
scroll to position [0, 31]
click at [867, 385] on div "enter : ({ next }) => { barbaLog ( 'instant-transition enter' ) ; updateCurrent…" at bounding box center [928, 502] width 1022 height 698
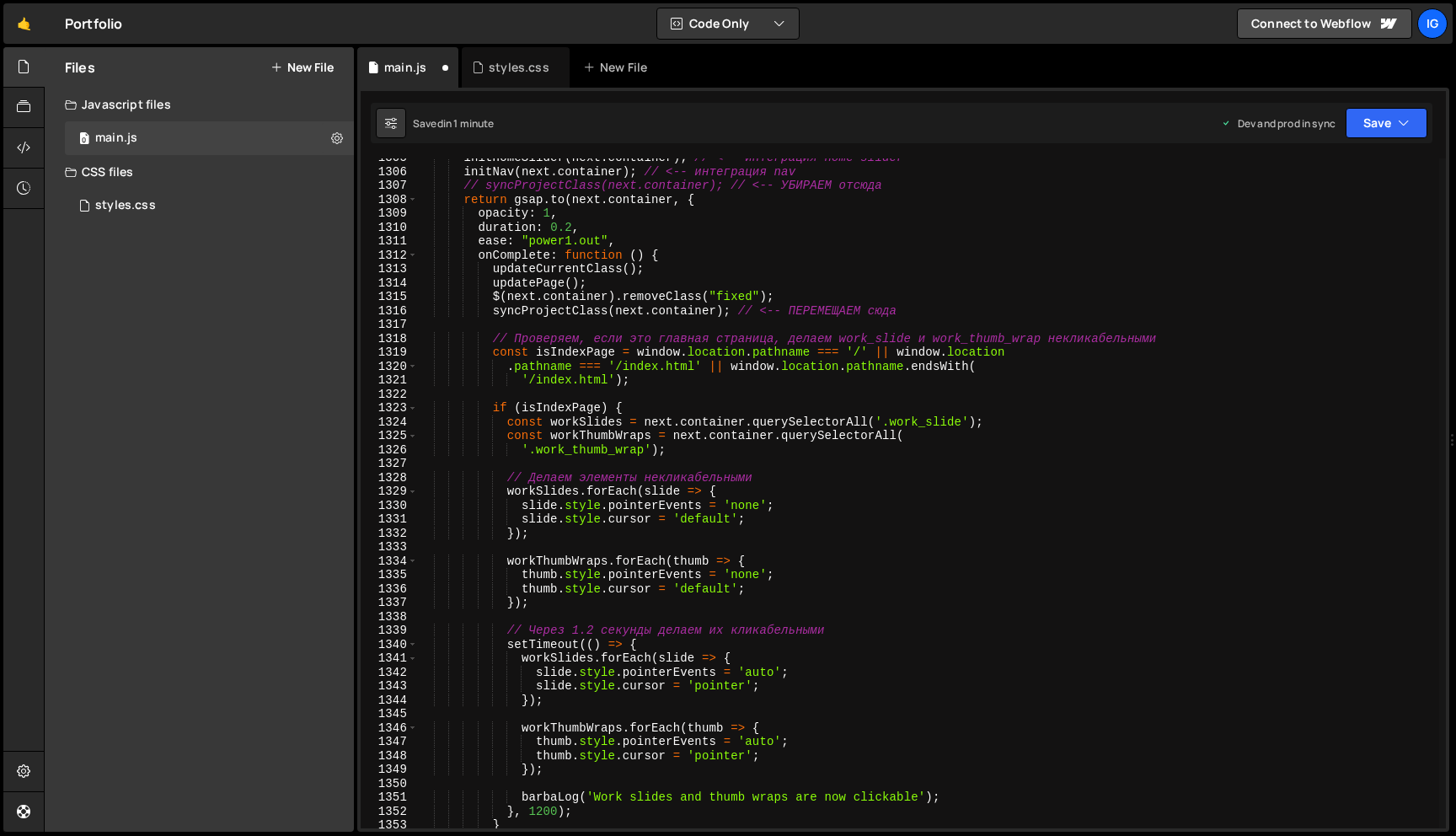
scroll to position [18129, 0]
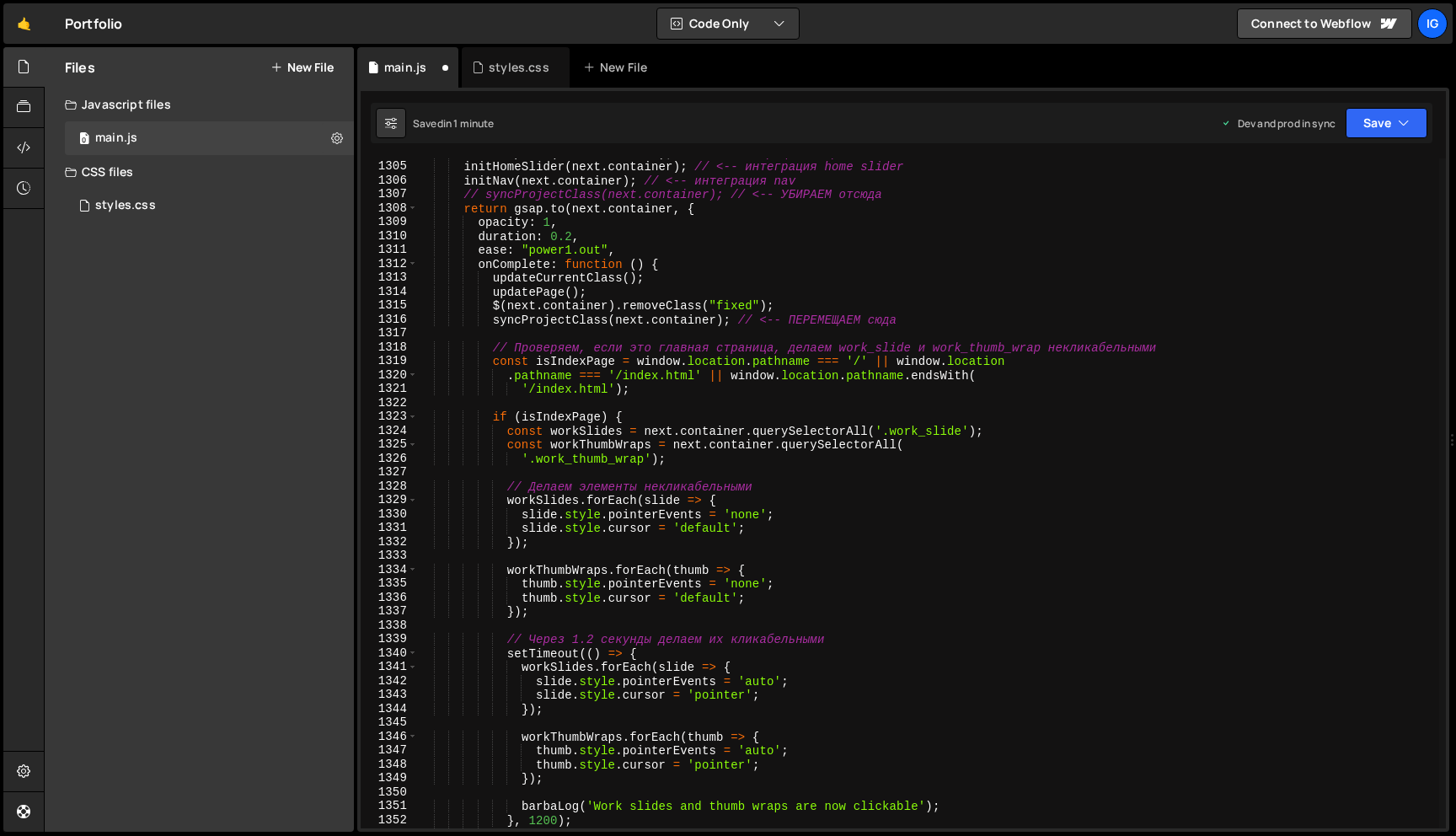
click at [572, 391] on div "initDropdown ( next . container ) ; // <-- интеграция dropdown initHomeSlider (…" at bounding box center [928, 494] width 1022 height 698
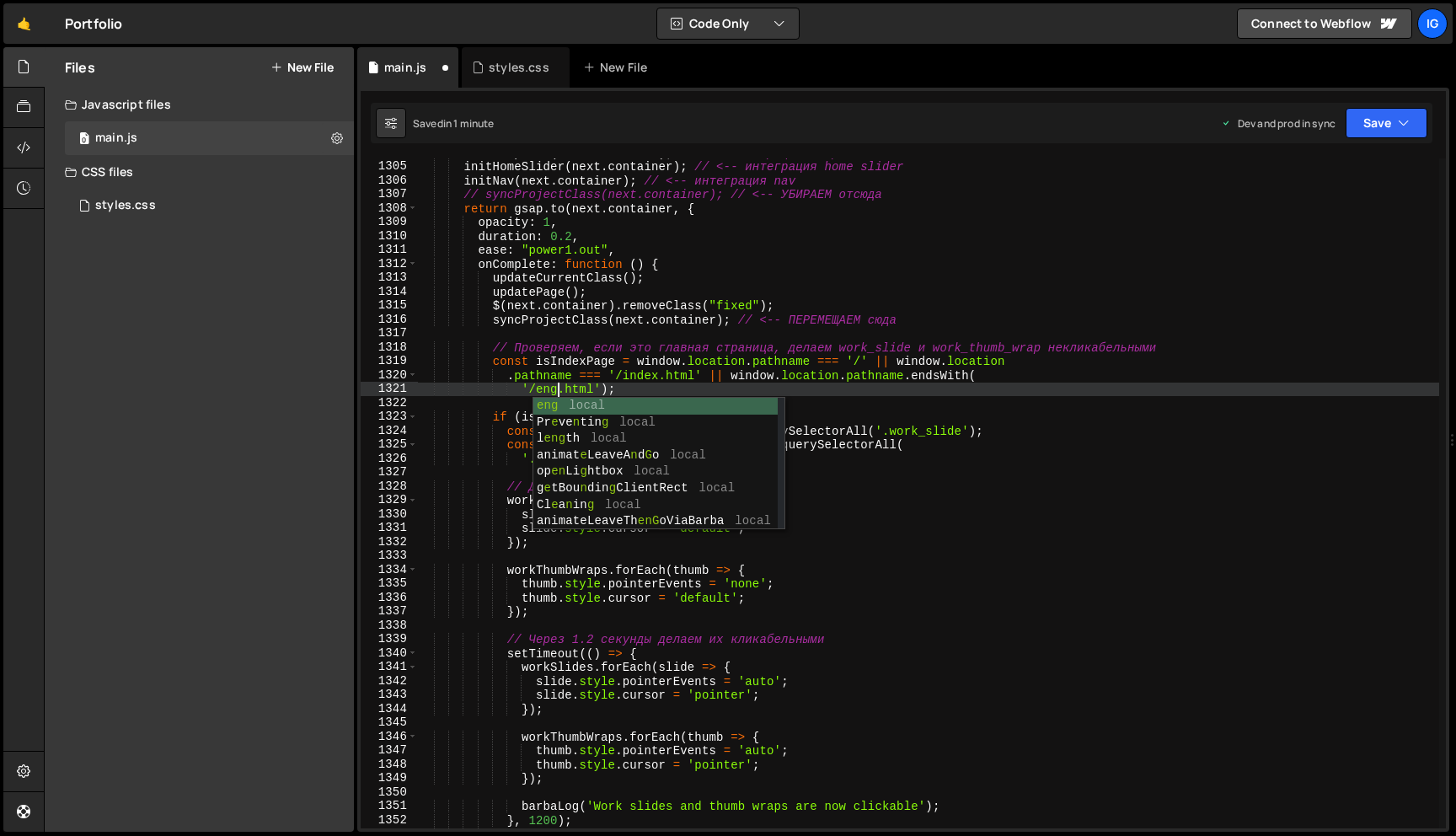
scroll to position [0, 10]
click at [702, 372] on div "initDropdown ( next . container ) ; // <-- интеграция dropdown initHomeSlider (…" at bounding box center [928, 494] width 1022 height 698
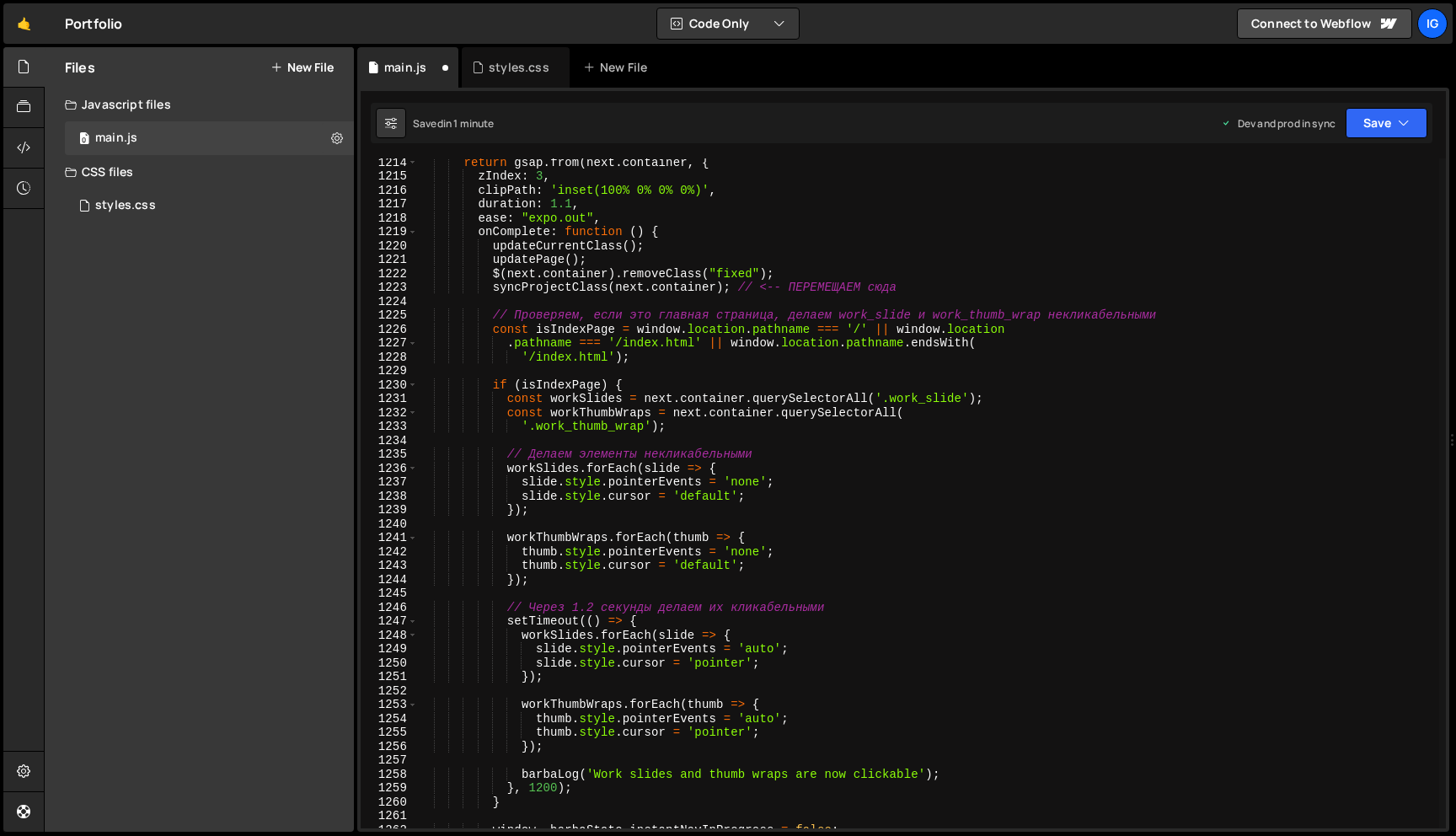
scroll to position [16857, 0]
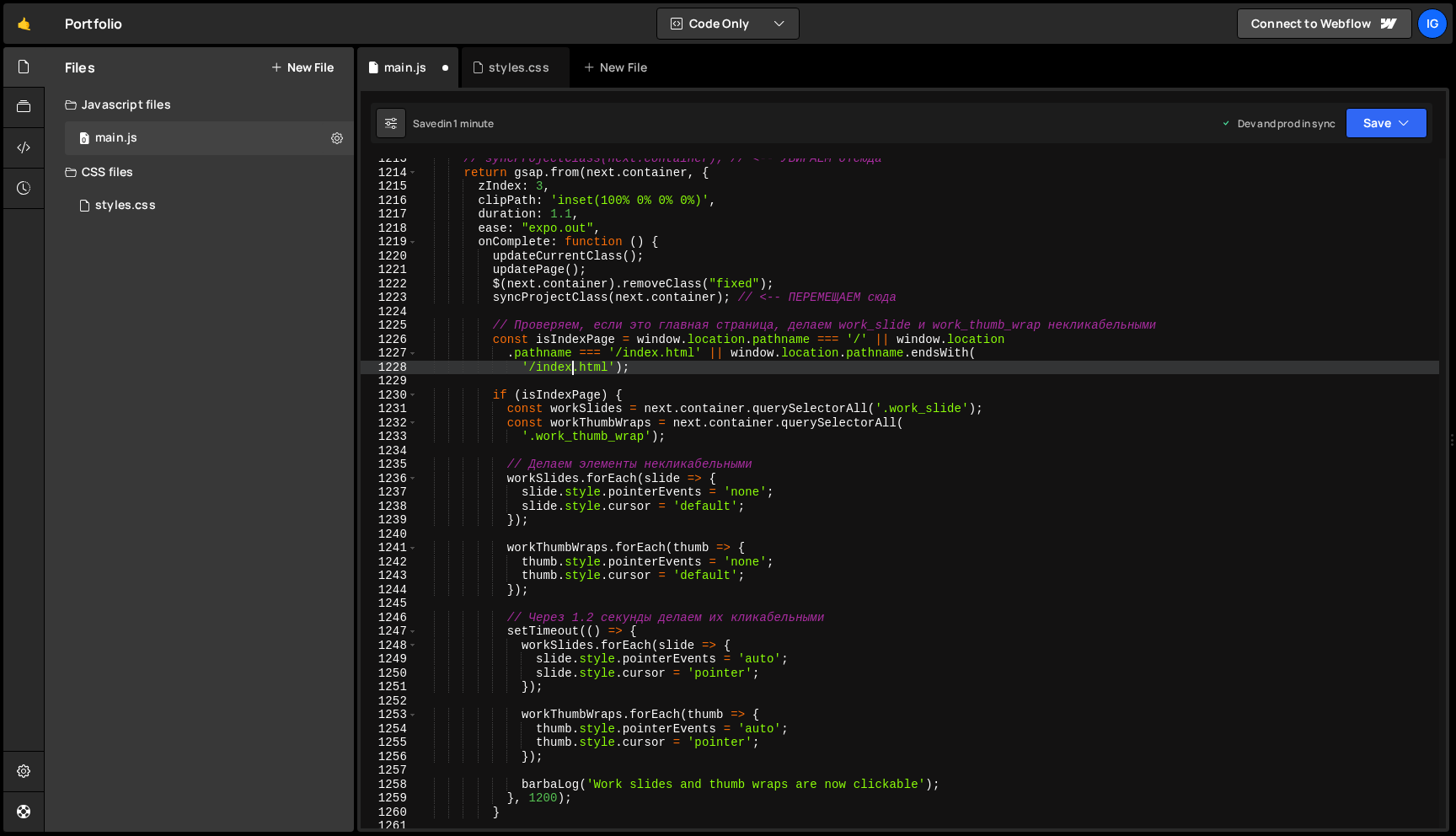
click at [572, 368] on div "// syncProjectClass(next.container); // <-- УБИРАЕМ отсюда return gsap . from (…" at bounding box center [928, 500] width 1022 height 698
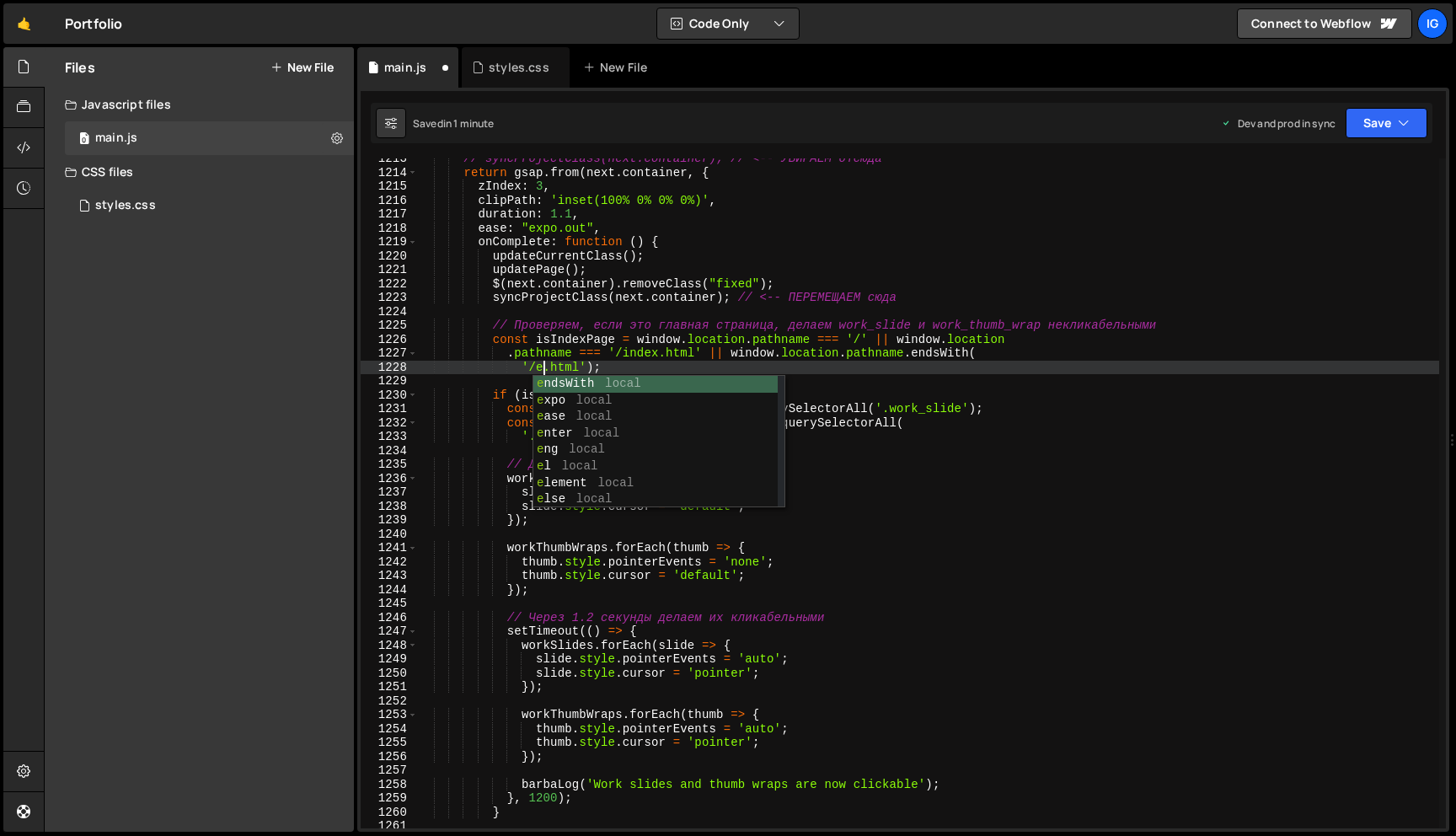
scroll to position [0, 10]
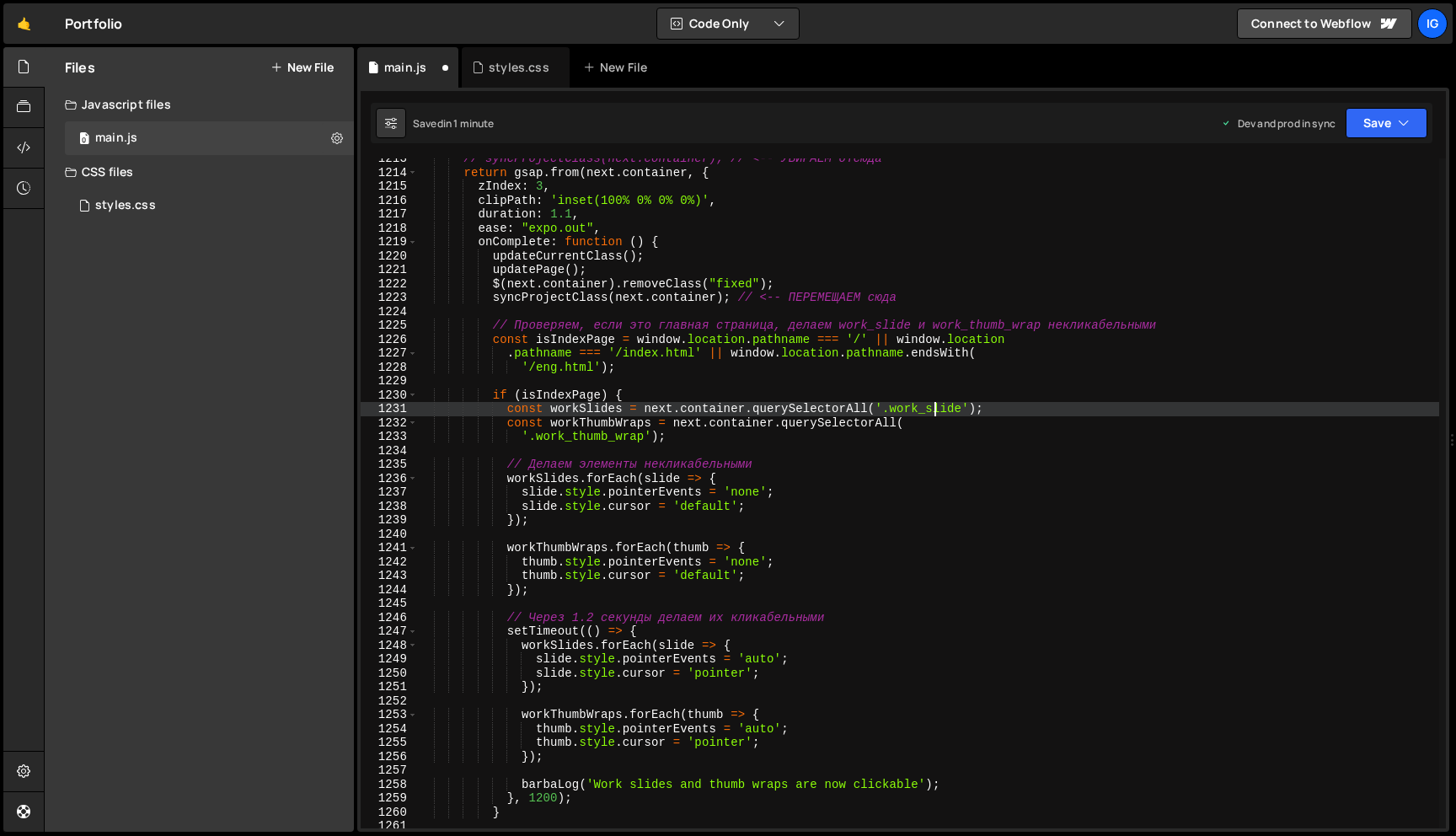
click at [936, 407] on div "// syncProjectClass(next.container); // <-- УБИРАЕМ отсюда return gsap . from (…" at bounding box center [928, 500] width 1022 height 698
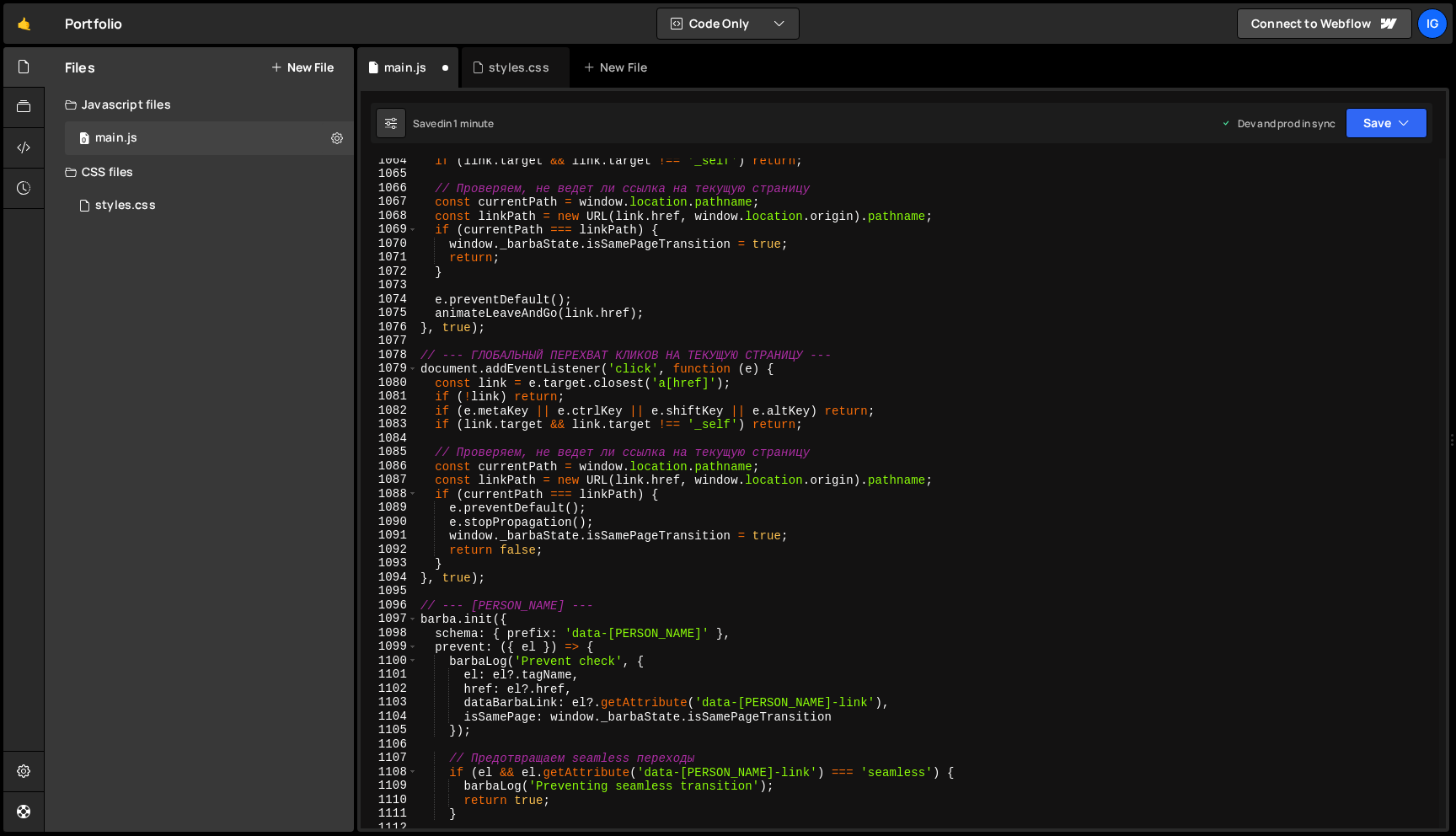
scroll to position [14785, 0]
click at [1392, 134] on button "Save" at bounding box center [1386, 122] width 81 height 30
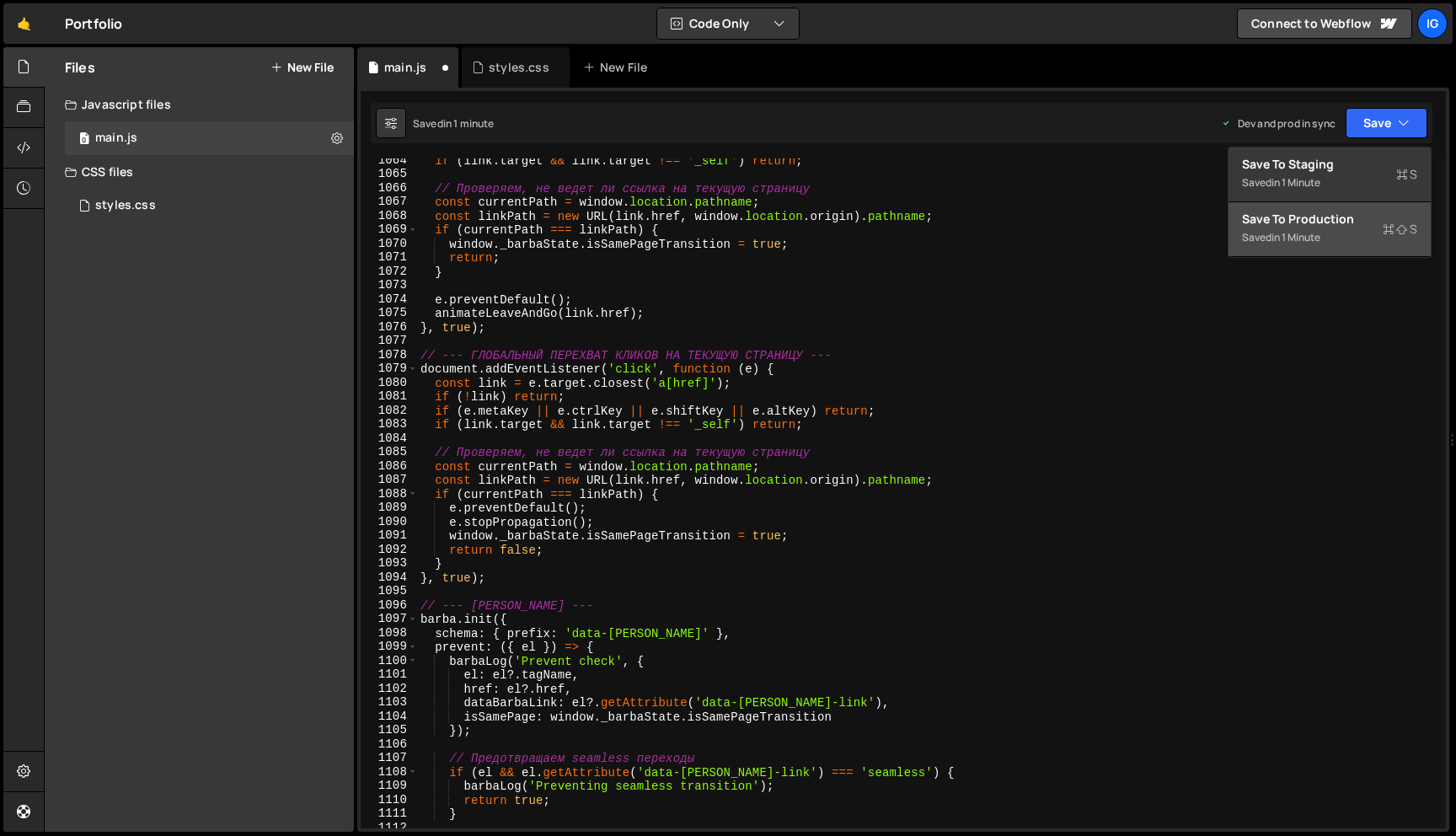
click at [1360, 225] on div "Save to Production S" at bounding box center [1329, 219] width 175 height 16
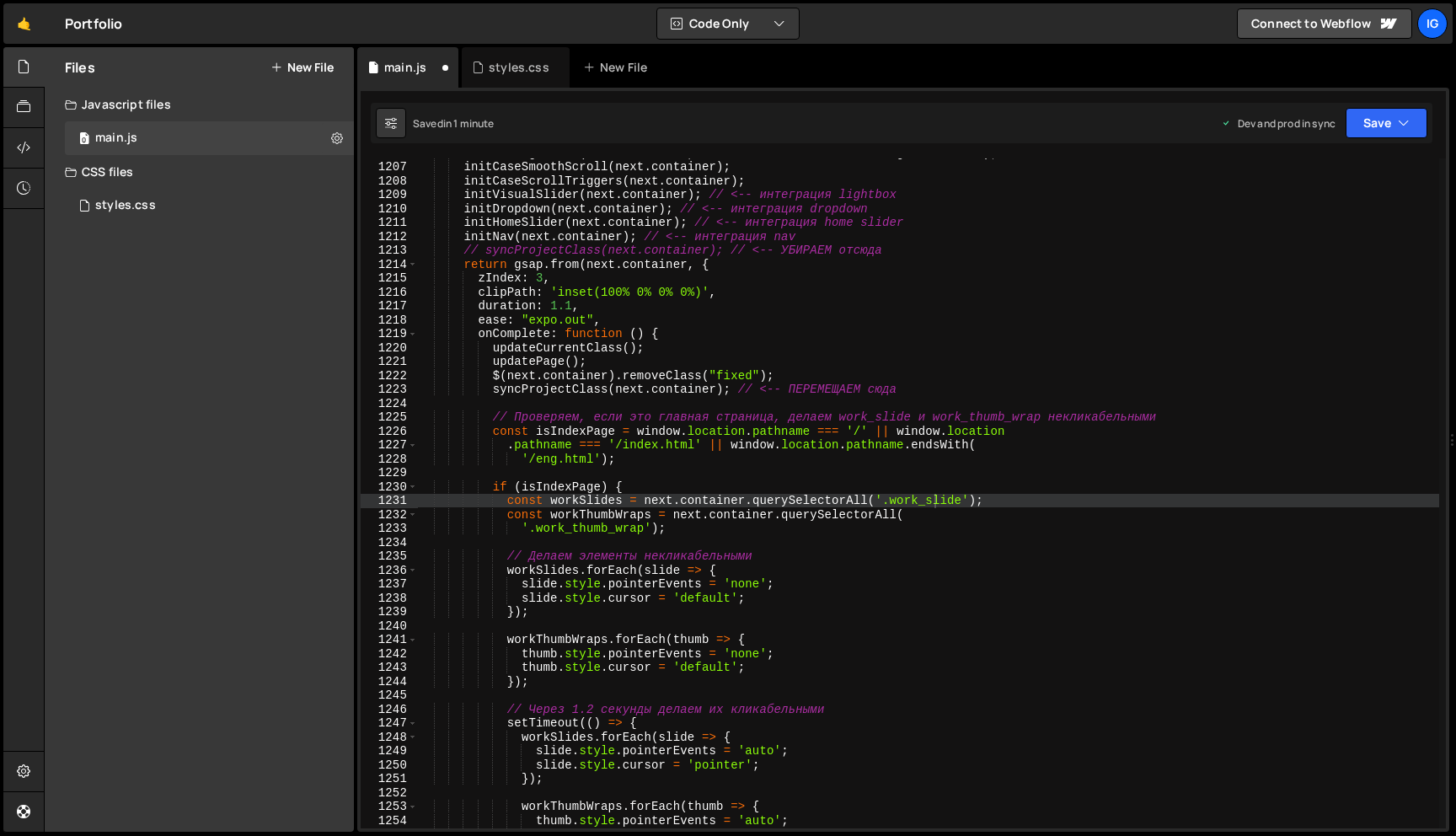
scroll to position [16766, 0]
click at [663, 180] on div "animatePageIntro ( next . container , window . _barbaState . isSamePageTransiti…" at bounding box center [928, 494] width 1022 height 698
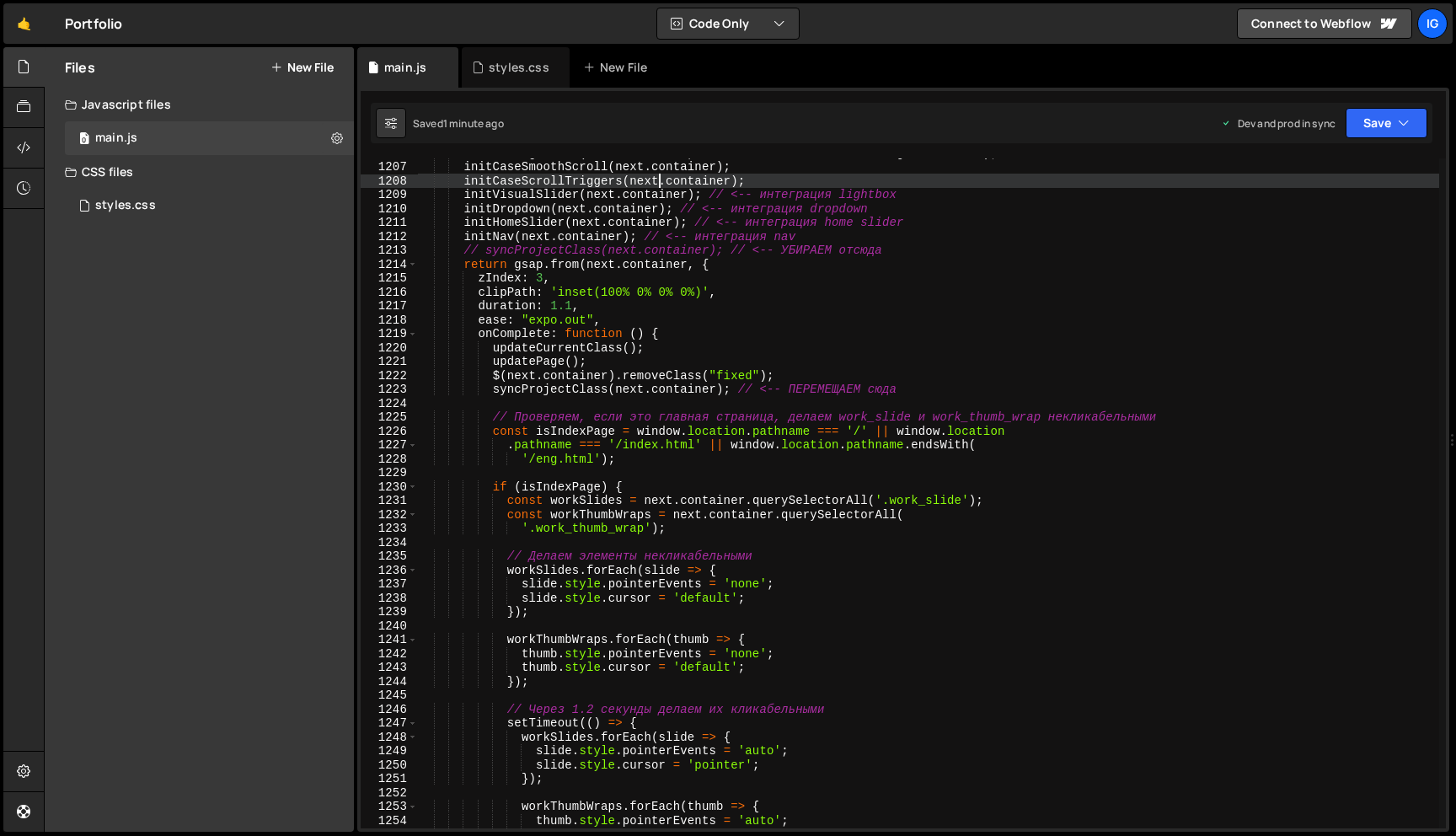
type textarea "}"
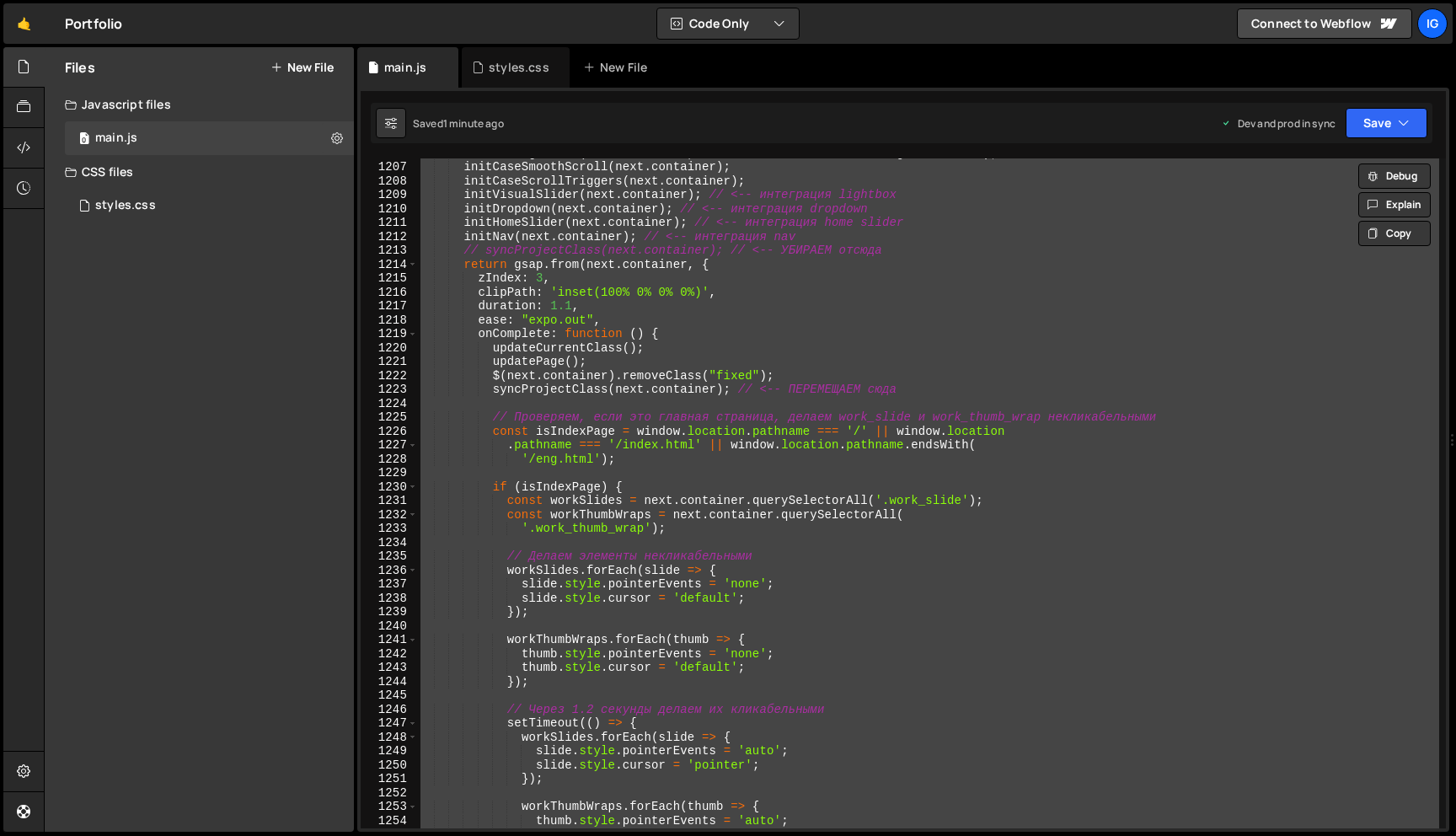
scroll to position [0, 0]
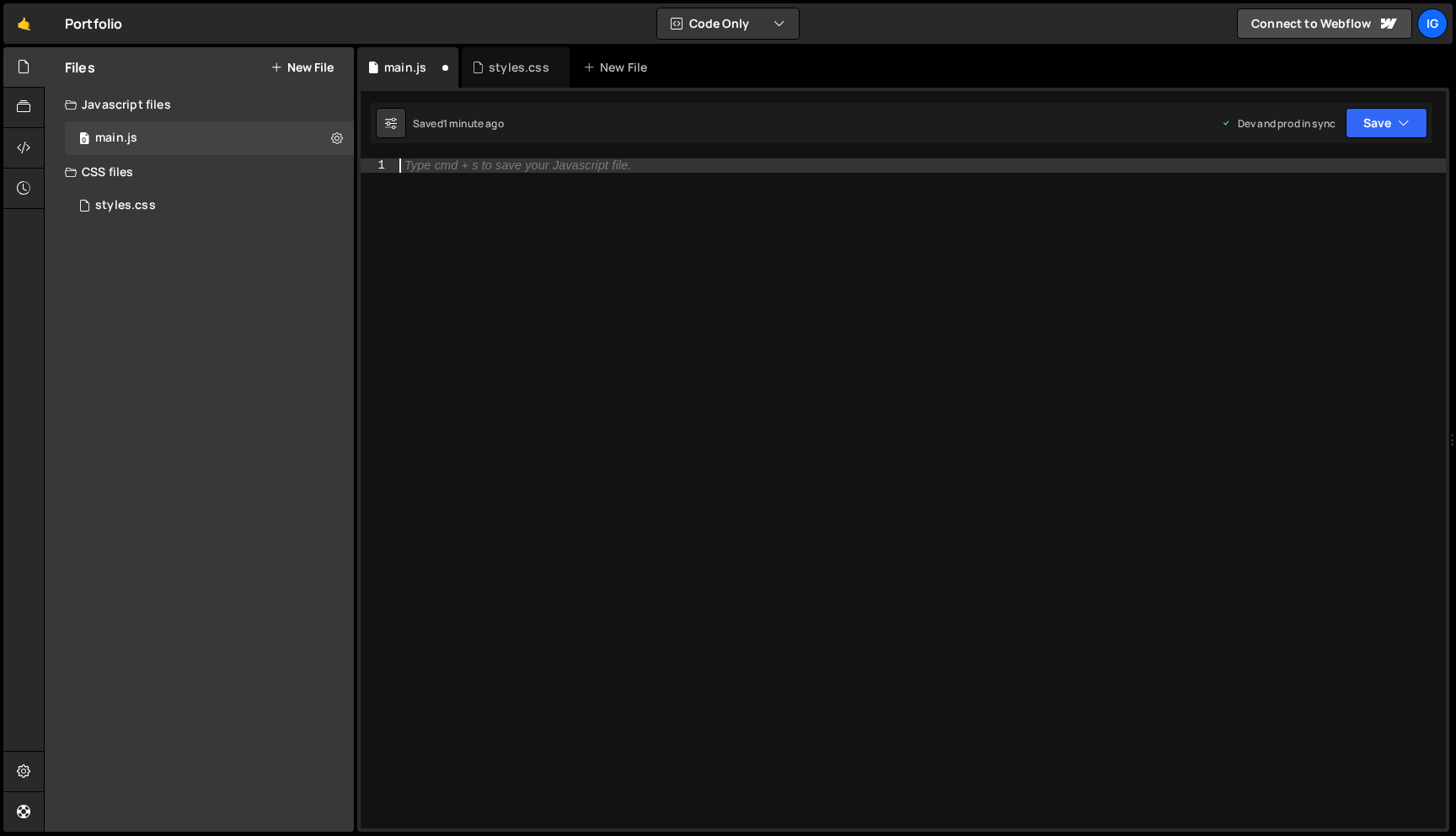
paste textarea
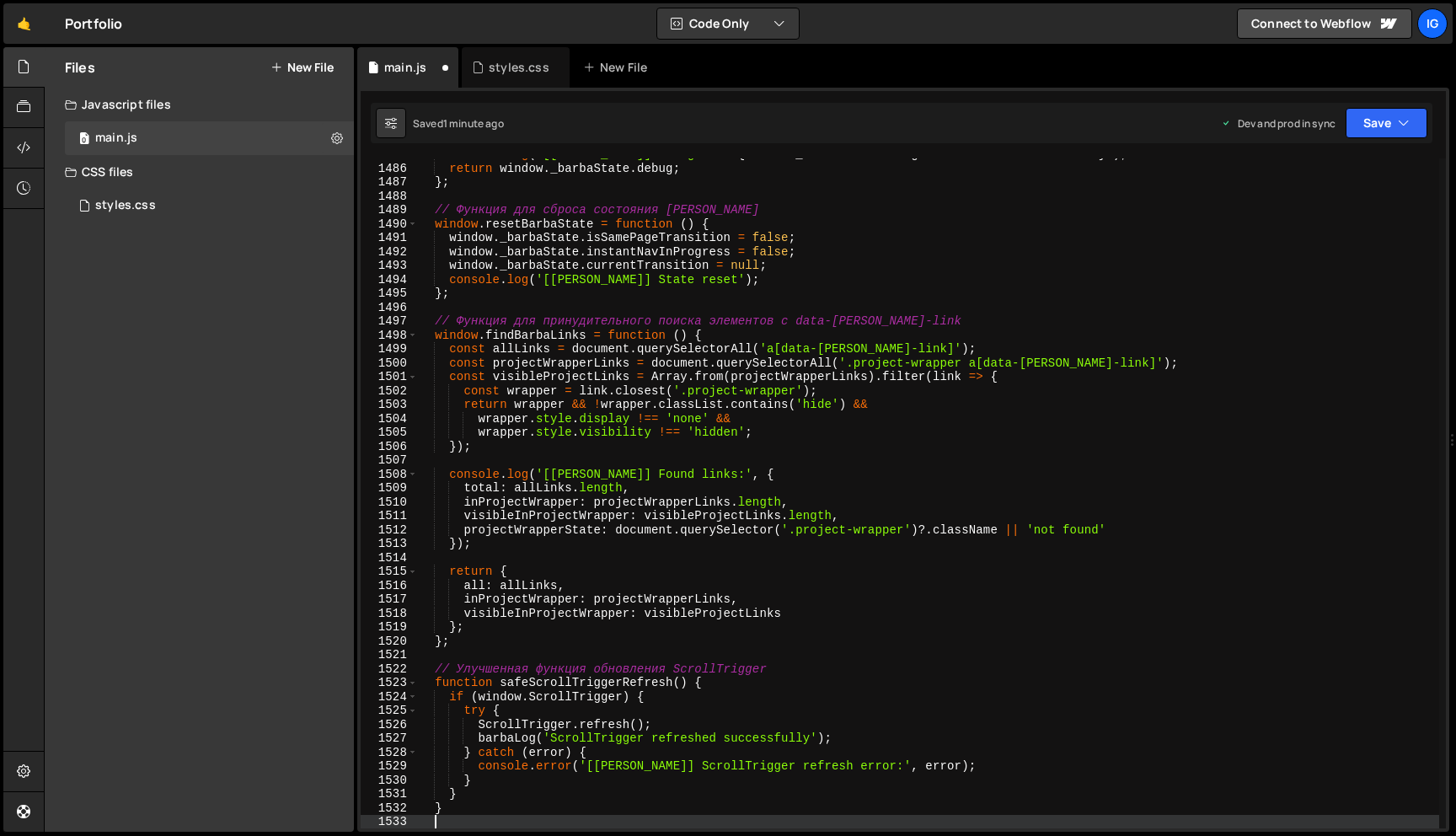
scroll to position [20645, 0]
click at [1355, 118] on button "Save" at bounding box center [1386, 122] width 81 height 30
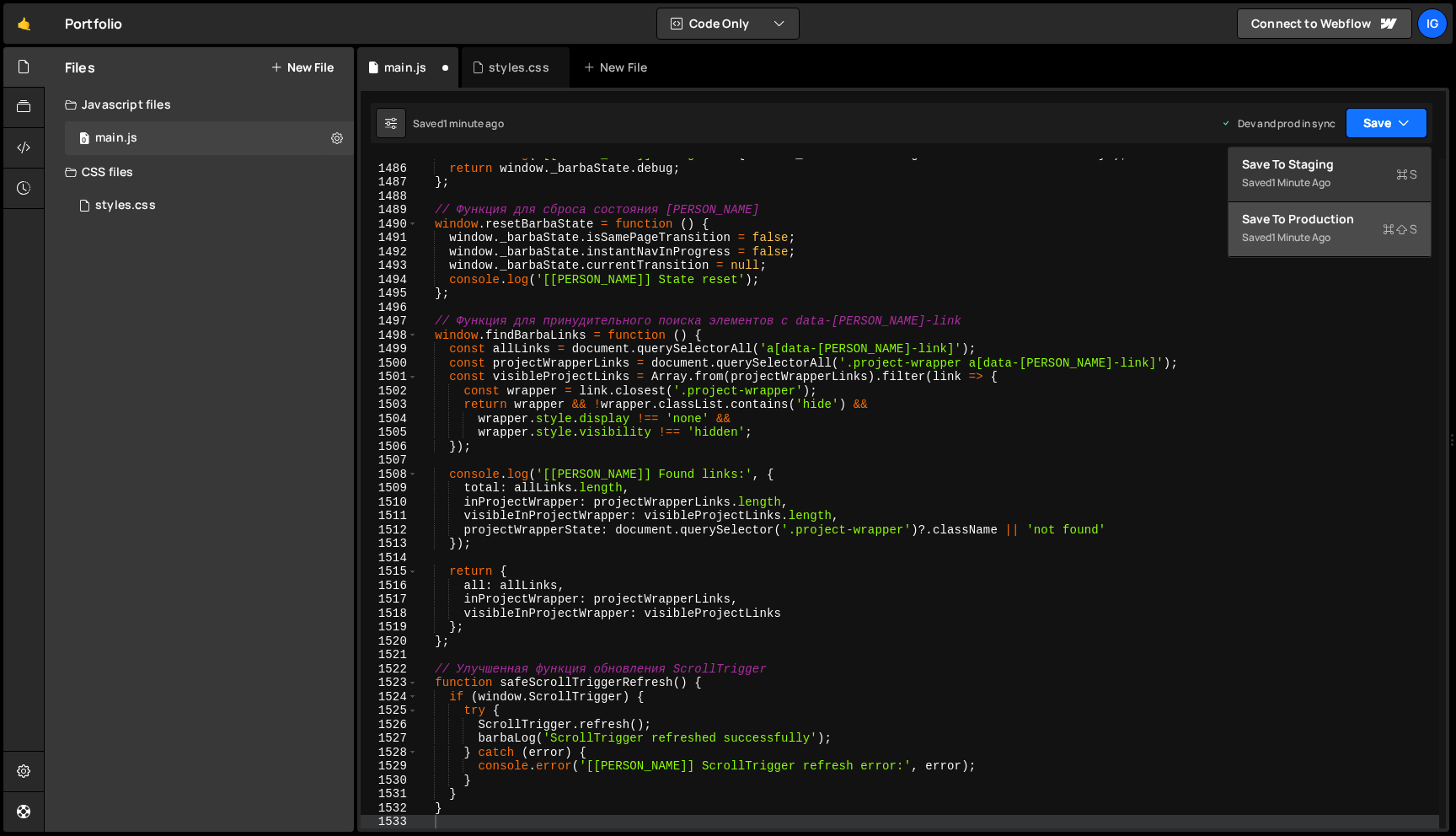
click at [1318, 215] on div "Save to Production S" at bounding box center [1329, 219] width 175 height 16
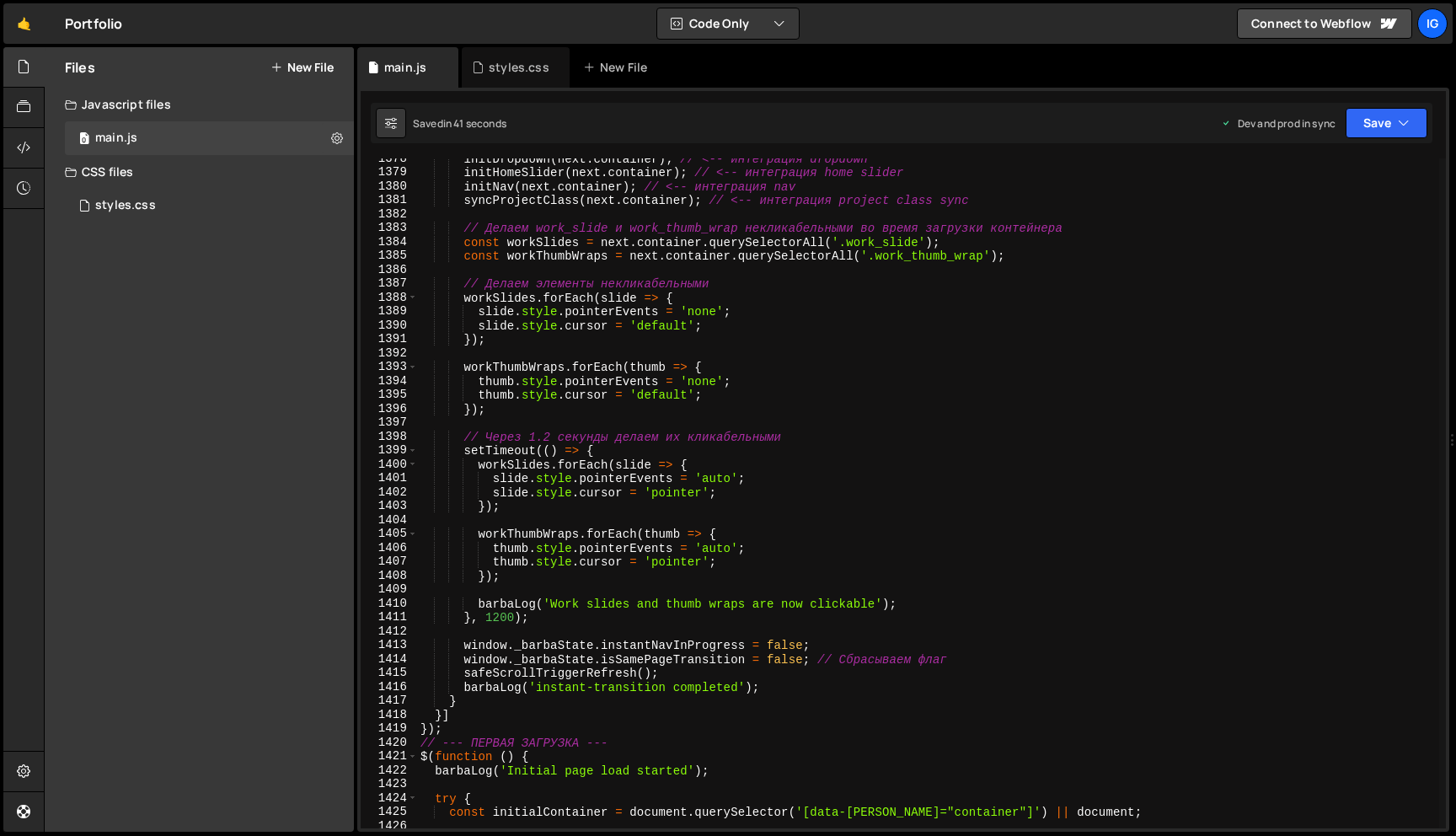
scroll to position [19153, 0]
type textarea "}, 1200);"
click at [515, 619] on div "initDropdown ( next . container ) ; // <-- интеграция dropdown initHomeSlider (…" at bounding box center [928, 500] width 1022 height 698
click at [499, 616] on div "initDropdown ( next . container ) ; // <-- интеграция dropdown initHomeSlider (…" at bounding box center [928, 500] width 1022 height 698
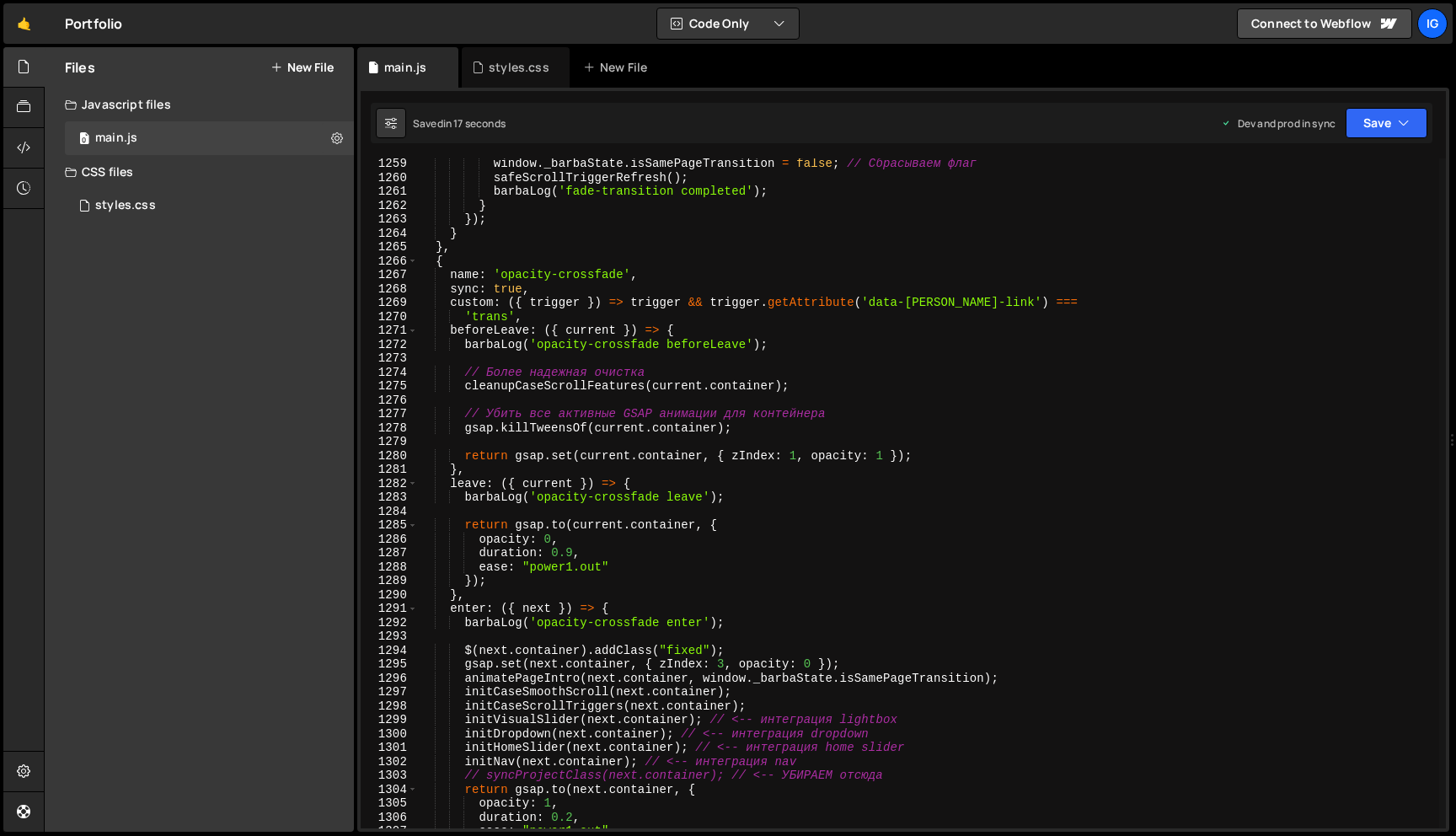
click at [708, 395] on div "window . _barbaState . isSamePageTransition = false ; // Сбрасываем флаг safeSc…" at bounding box center [929, 505] width 1022 height 698
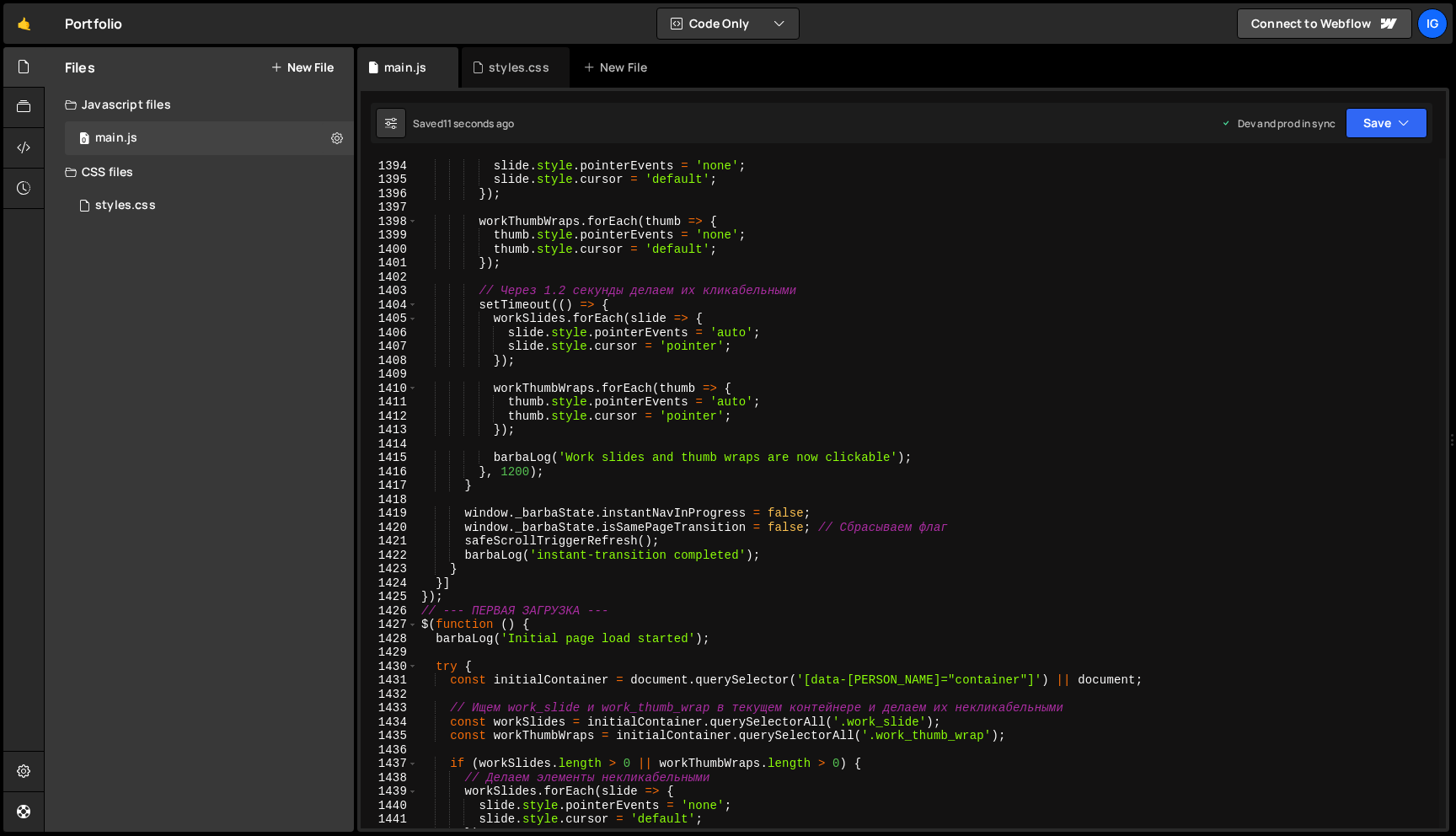
scroll to position [19367, 0]
